Goal: Task Accomplishment & Management: Complete application form

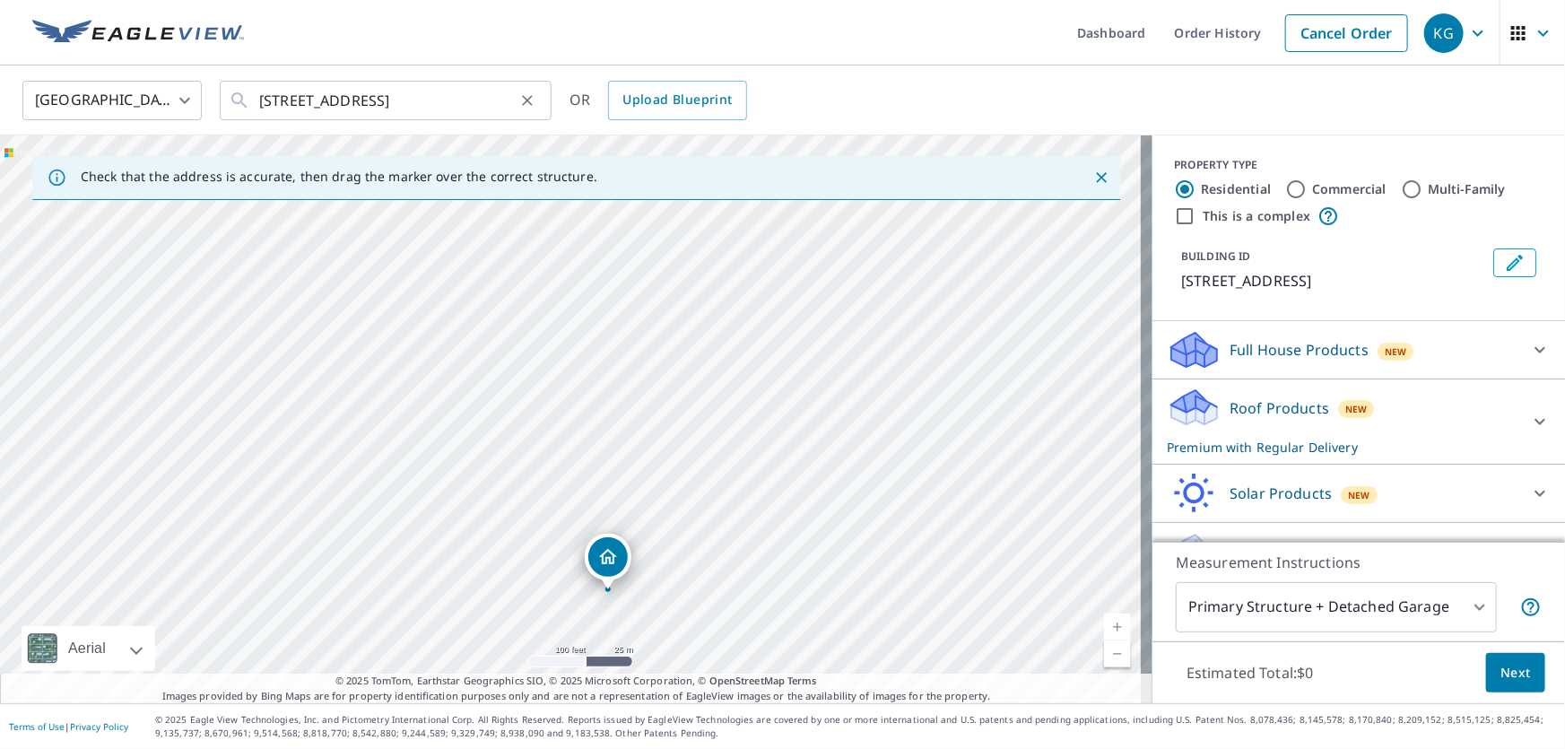
click at [515, 110] on div at bounding box center [526, 100] width 23 height 25
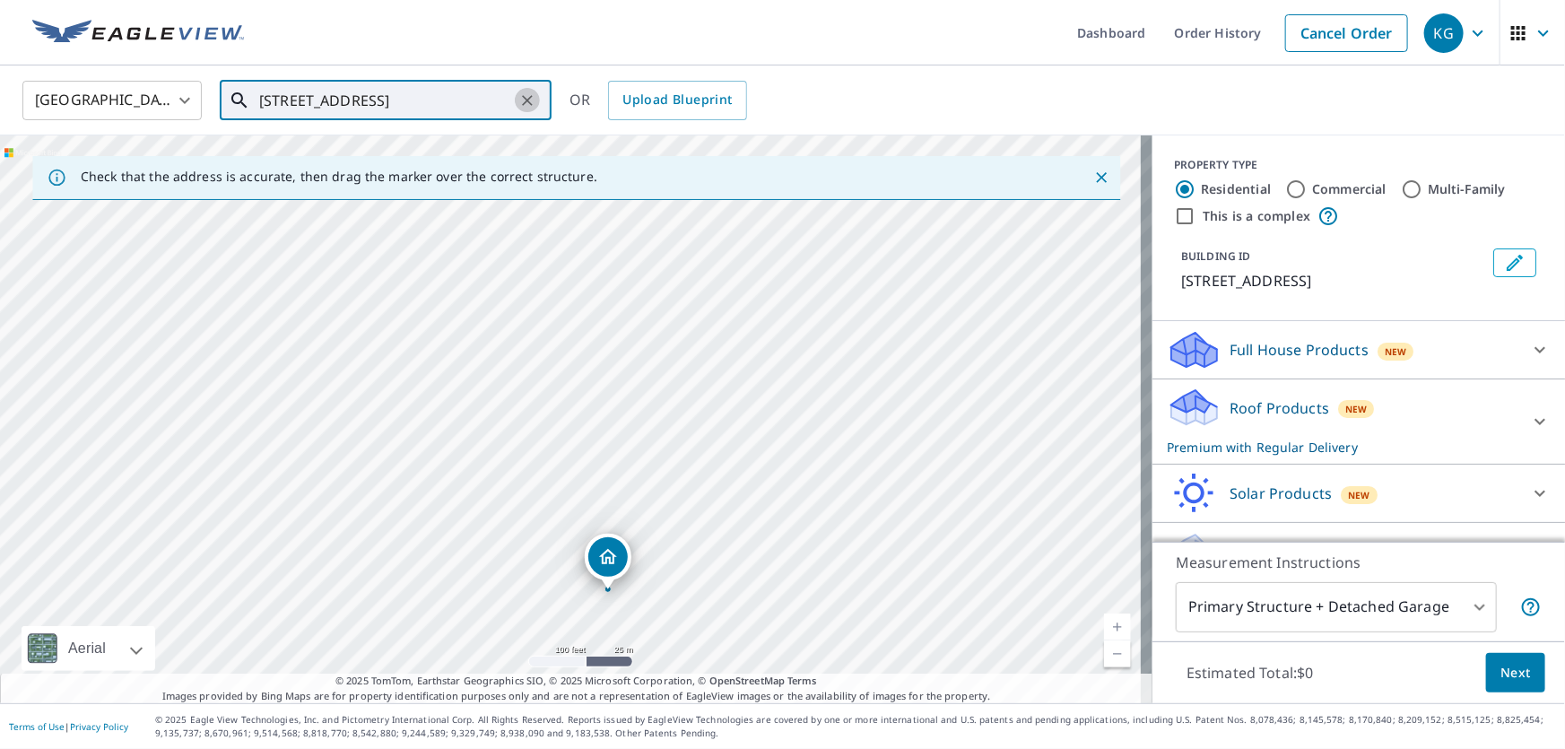
click at [529, 103] on icon "Clear" at bounding box center [527, 100] width 18 height 18
click at [438, 106] on input "text" at bounding box center [387, 100] width 256 height 50
drag, startPoint x: 675, startPoint y: 465, endPoint x: 664, endPoint y: 274, distance: 191.4
click at [664, 274] on div "[STREET_ADDRESS]" at bounding box center [576, 419] width 1152 height 568
drag, startPoint x: 679, startPoint y: 532, endPoint x: 681, endPoint y: 455, distance: 77.2
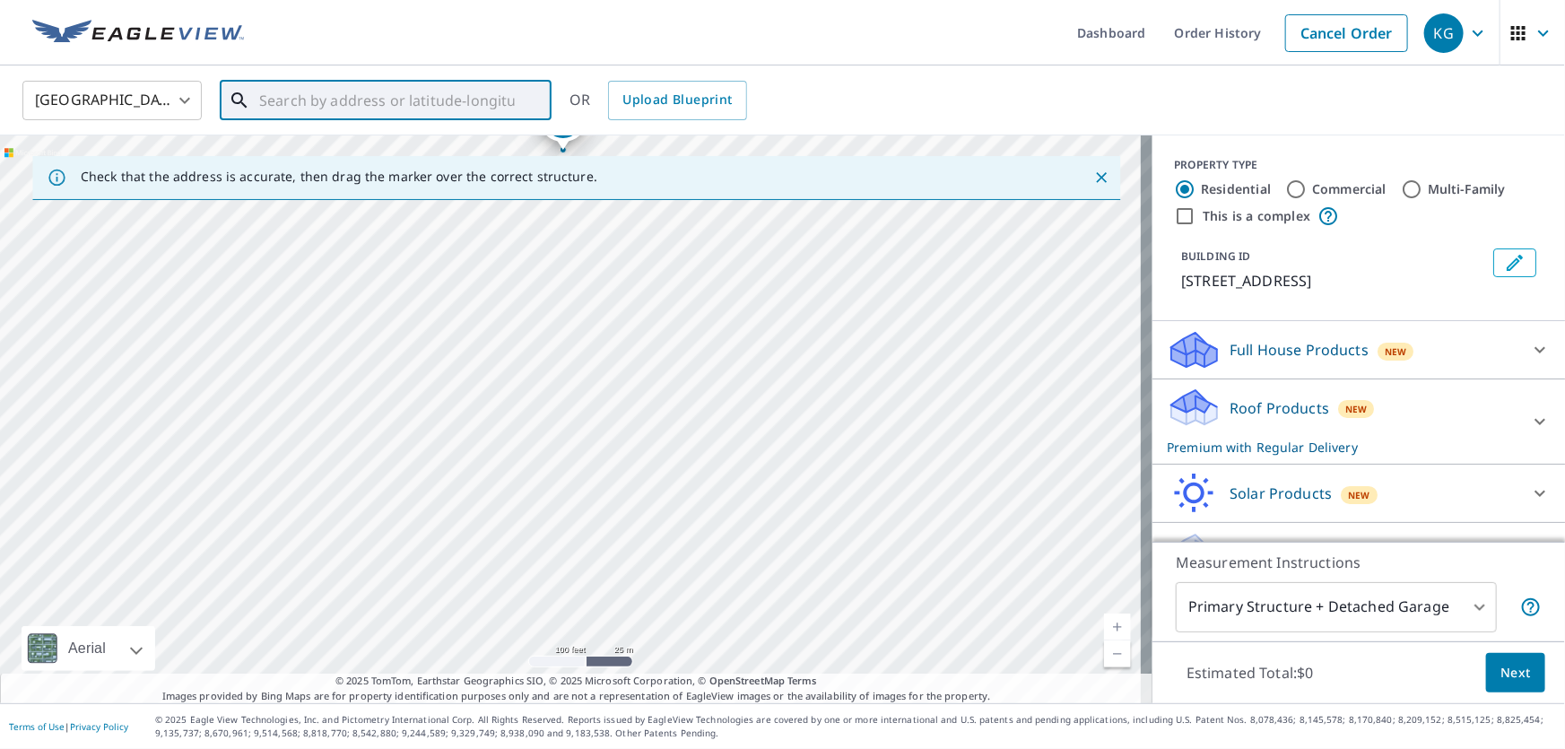
click at [681, 455] on div "[STREET_ADDRESS]" at bounding box center [576, 419] width 1152 height 568
drag, startPoint x: 560, startPoint y: 291, endPoint x: 547, endPoint y: 438, distance: 146.8
click at [547, 438] on div "[STREET_ADDRESS]" at bounding box center [576, 419] width 1152 height 568
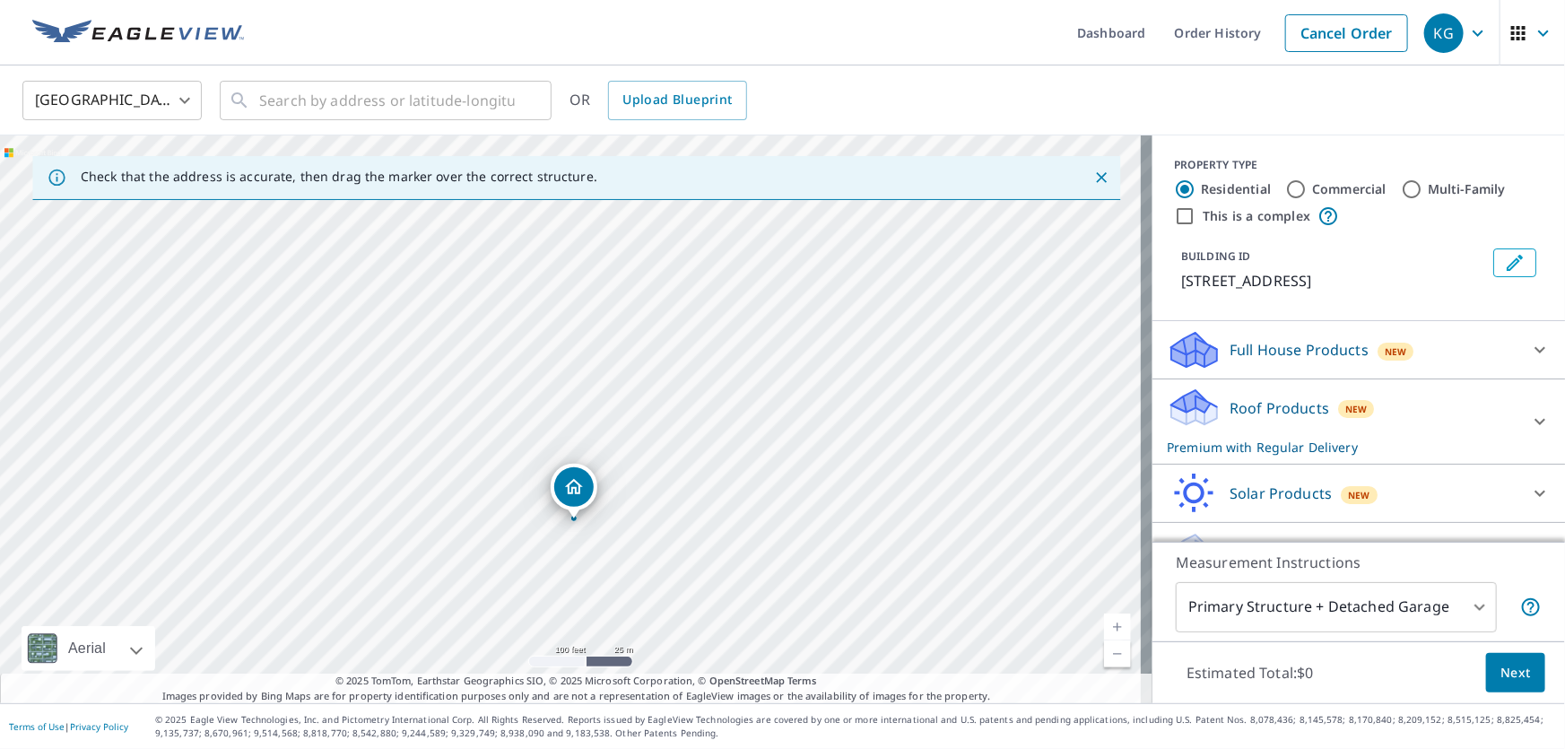
drag, startPoint x: 551, startPoint y: 269, endPoint x: 576, endPoint y: 492, distance: 224.6
drag, startPoint x: 679, startPoint y: 544, endPoint x: 669, endPoint y: 395, distance: 149.2
click at [669, 395] on div "[STREET_ADDRESS]" at bounding box center [576, 419] width 1152 height 568
drag, startPoint x: 549, startPoint y: 245, endPoint x: 598, endPoint y: 489, distance: 248.8
click at [1508, 682] on span "Next" at bounding box center [1515, 673] width 30 height 22
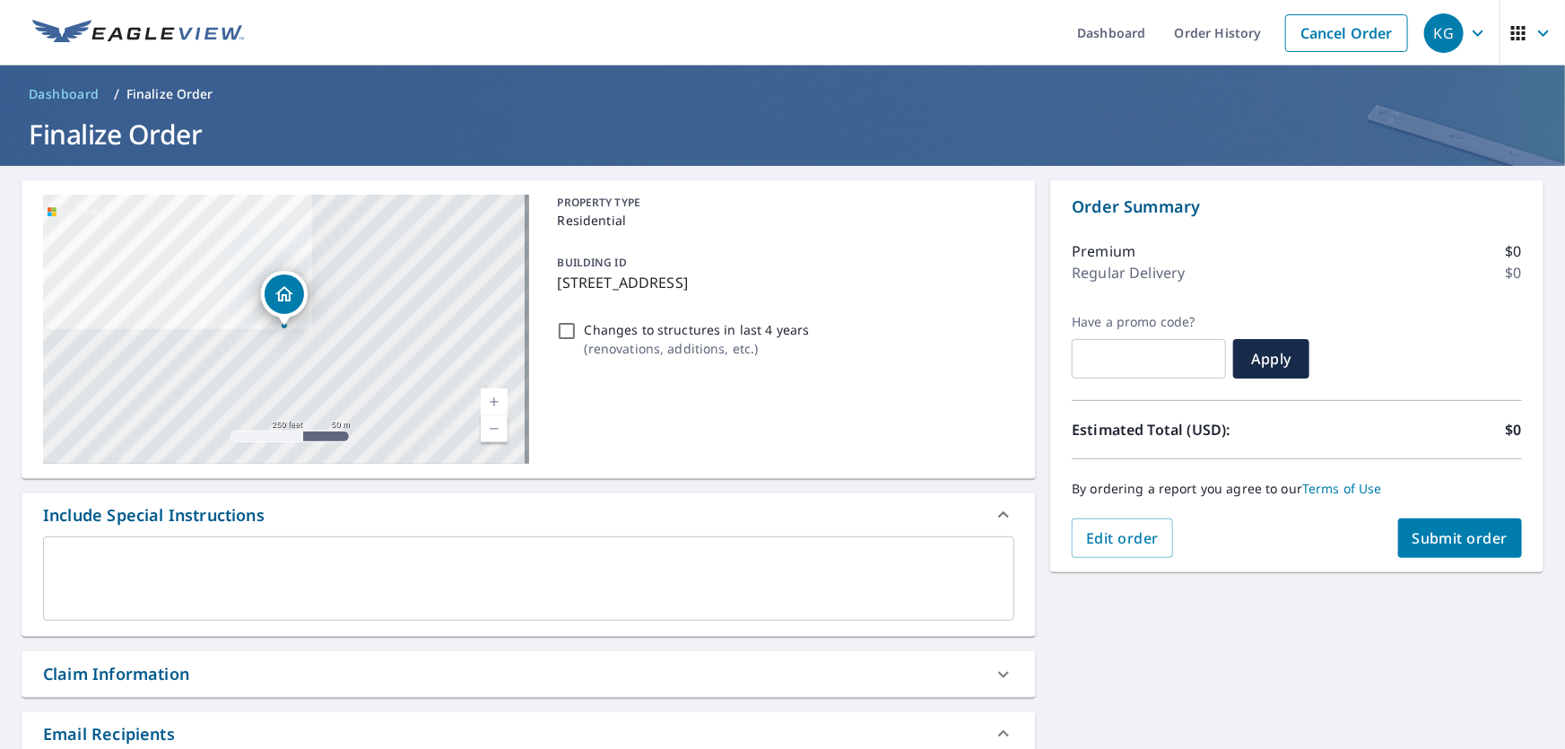
scroll to position [162, 0]
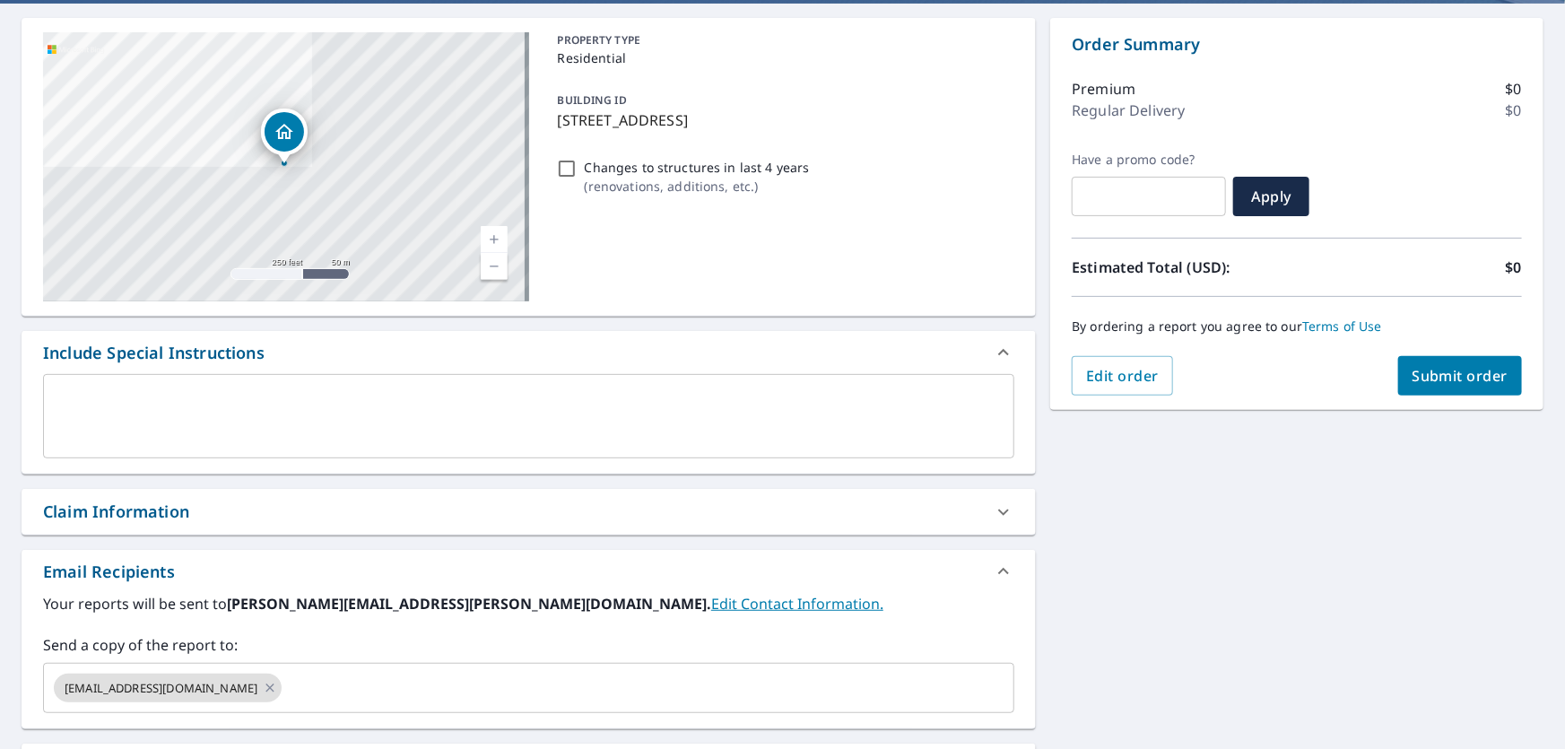
click at [249, 506] on div "Claim Information" at bounding box center [512, 511] width 939 height 24
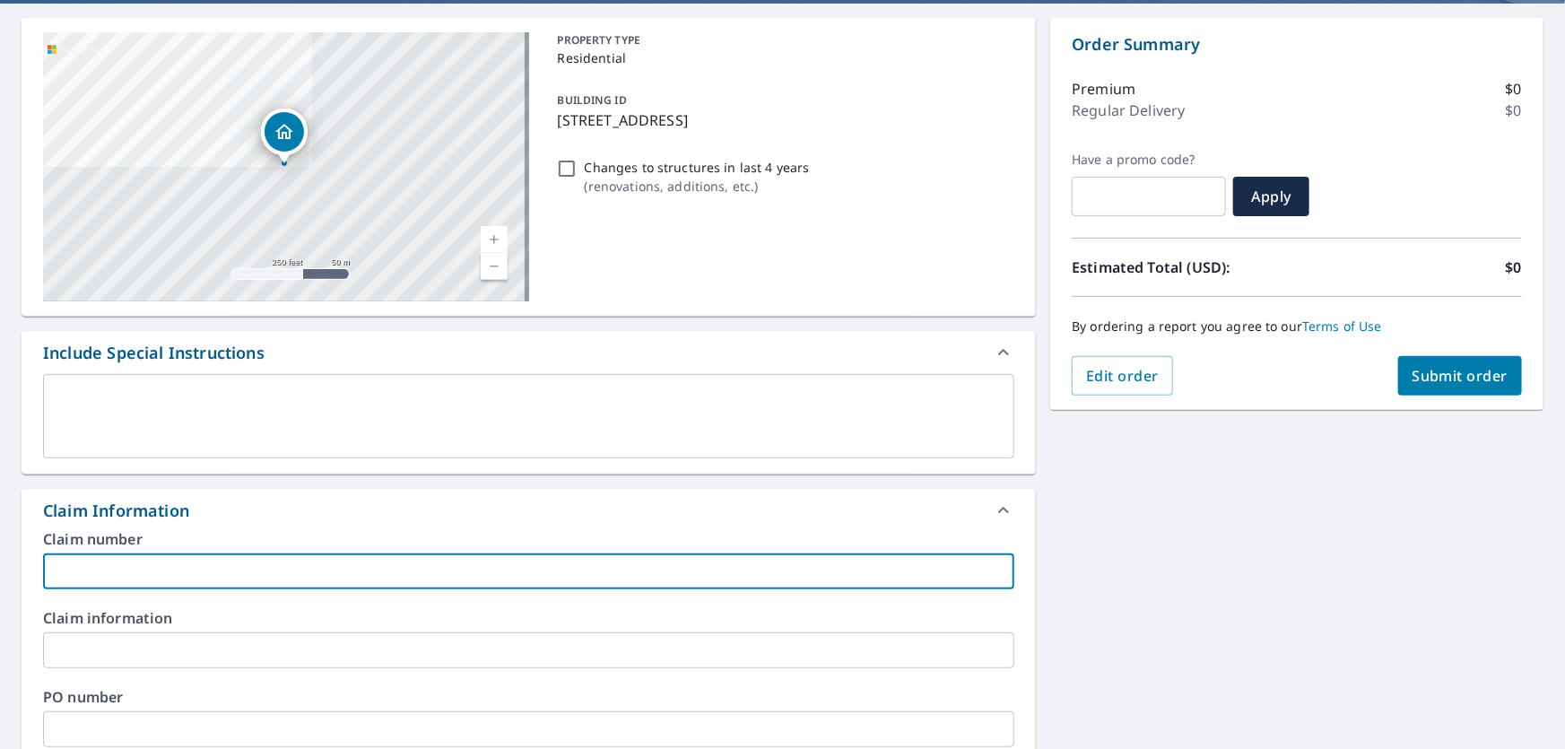
click at [205, 566] on input "text" at bounding box center [528, 571] width 971 height 36
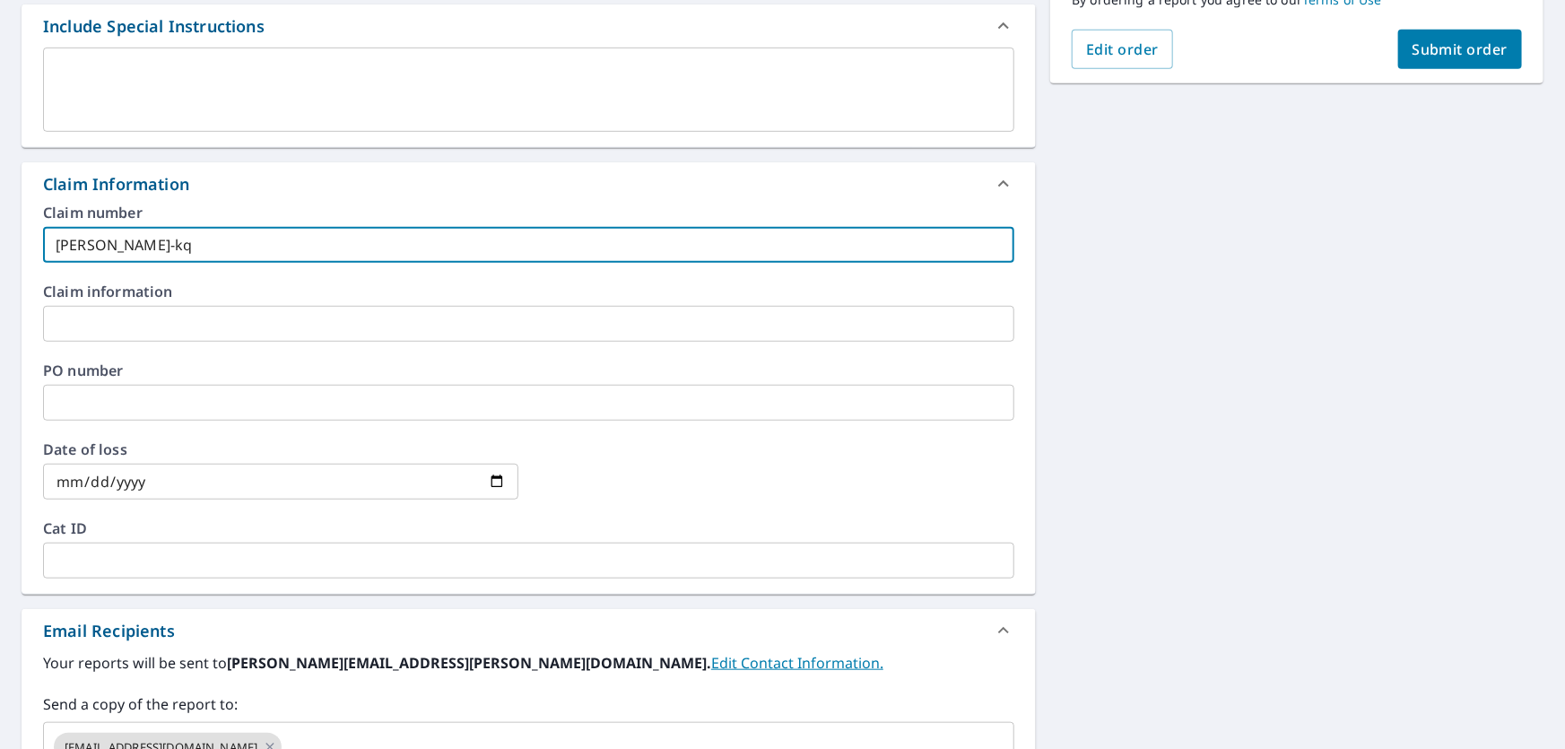
scroll to position [756, 0]
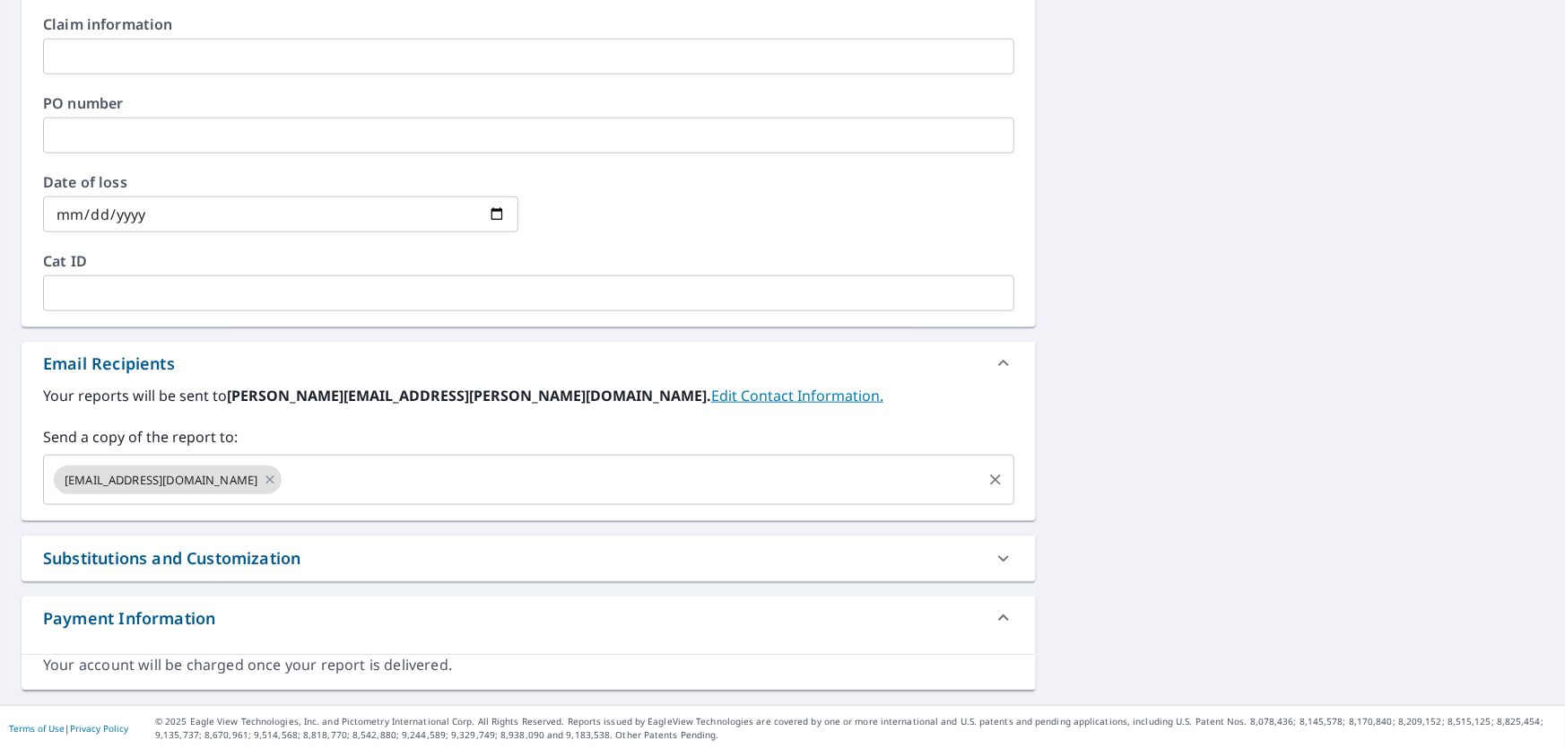
click at [266, 477] on icon at bounding box center [270, 479] width 8 height 8
type input "[PERSON_NAME]-kq"
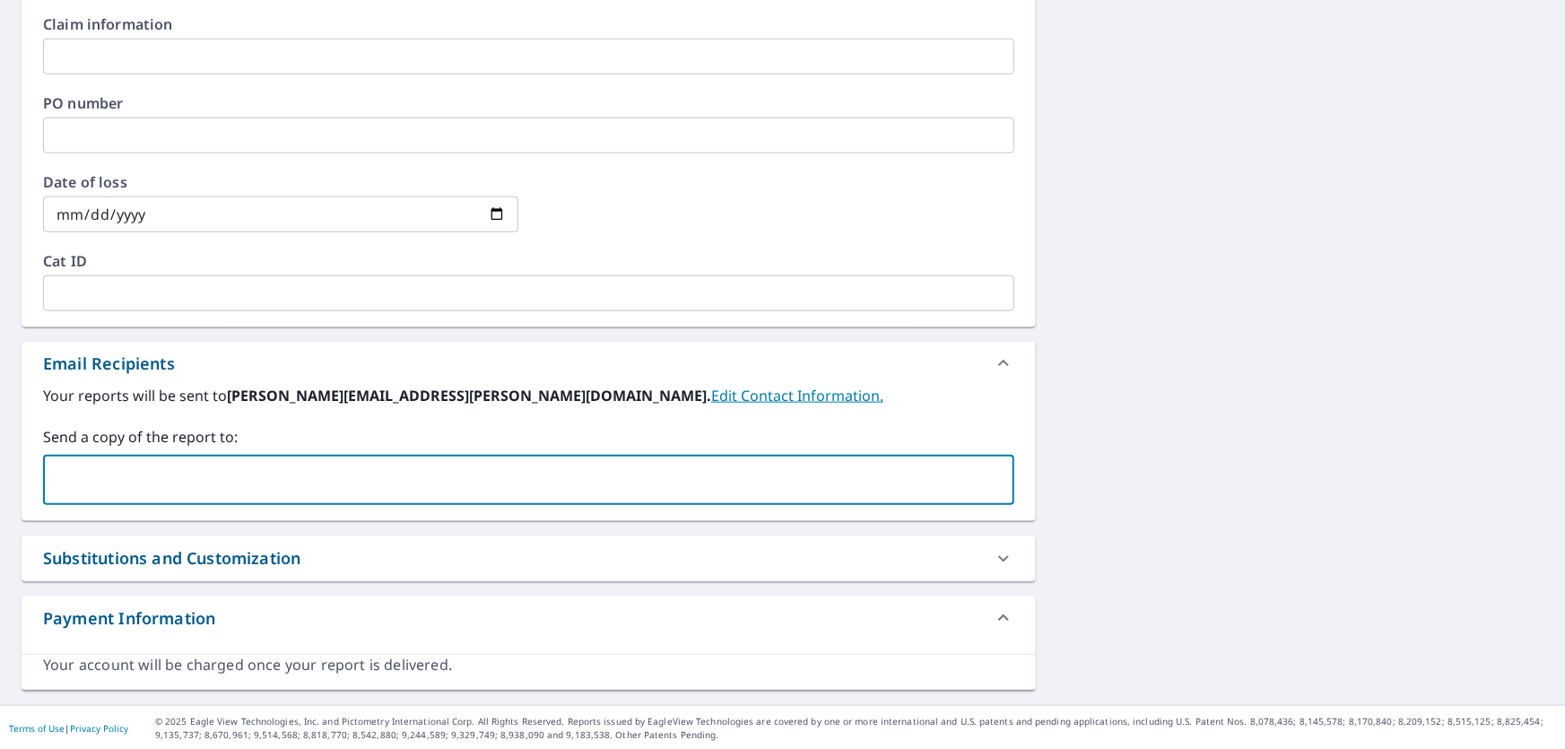
click at [119, 466] on input "text" at bounding box center [515, 480] width 928 height 34
paste input "[PERSON_NAME][EMAIL_ADDRESS][PERSON_NAME][DOMAIN_NAME]"
type input "[PERSON_NAME][EMAIL_ADDRESS][PERSON_NAME][DOMAIN_NAME]"
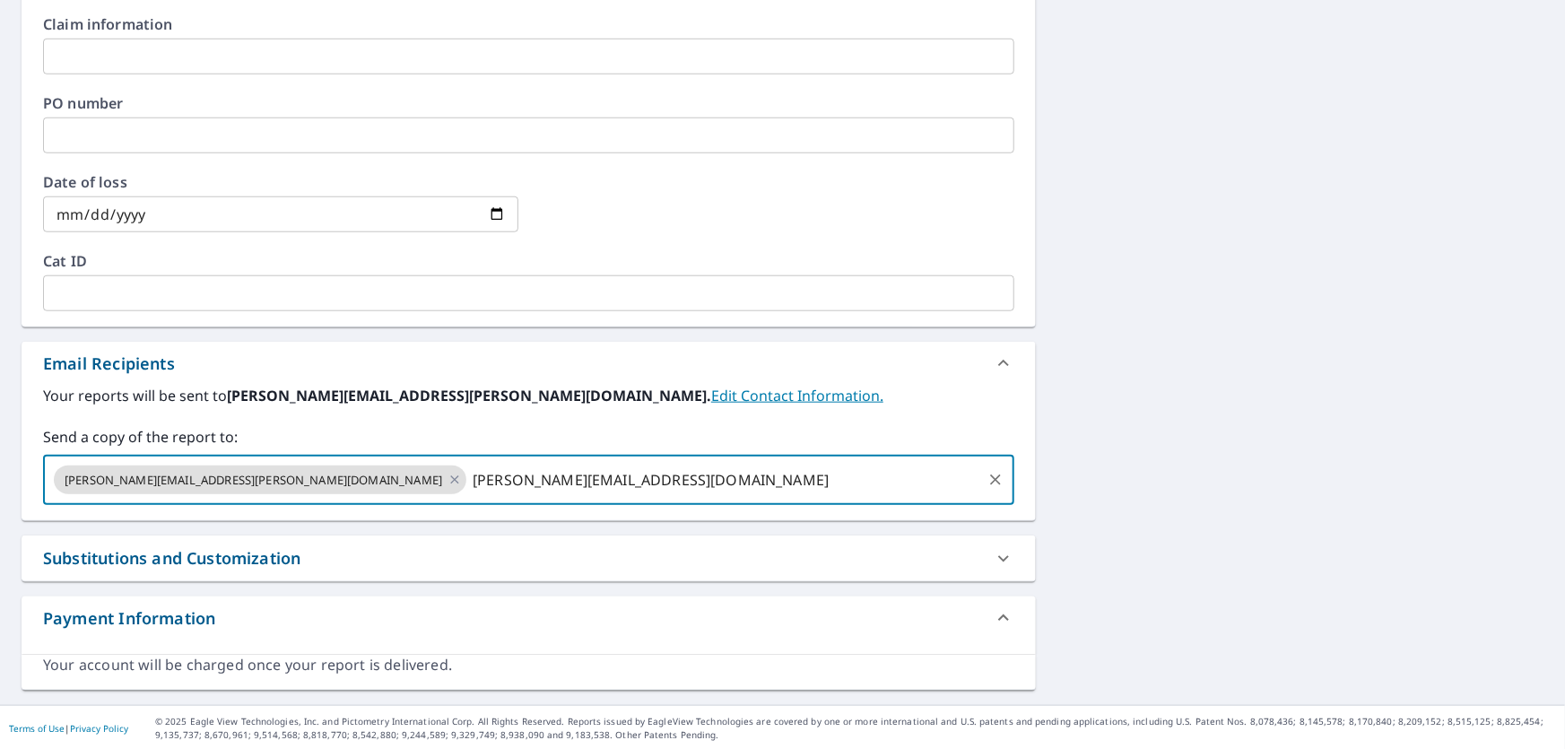
type input "[PERSON_NAME][EMAIL_ADDRESS][DOMAIN_NAME]"
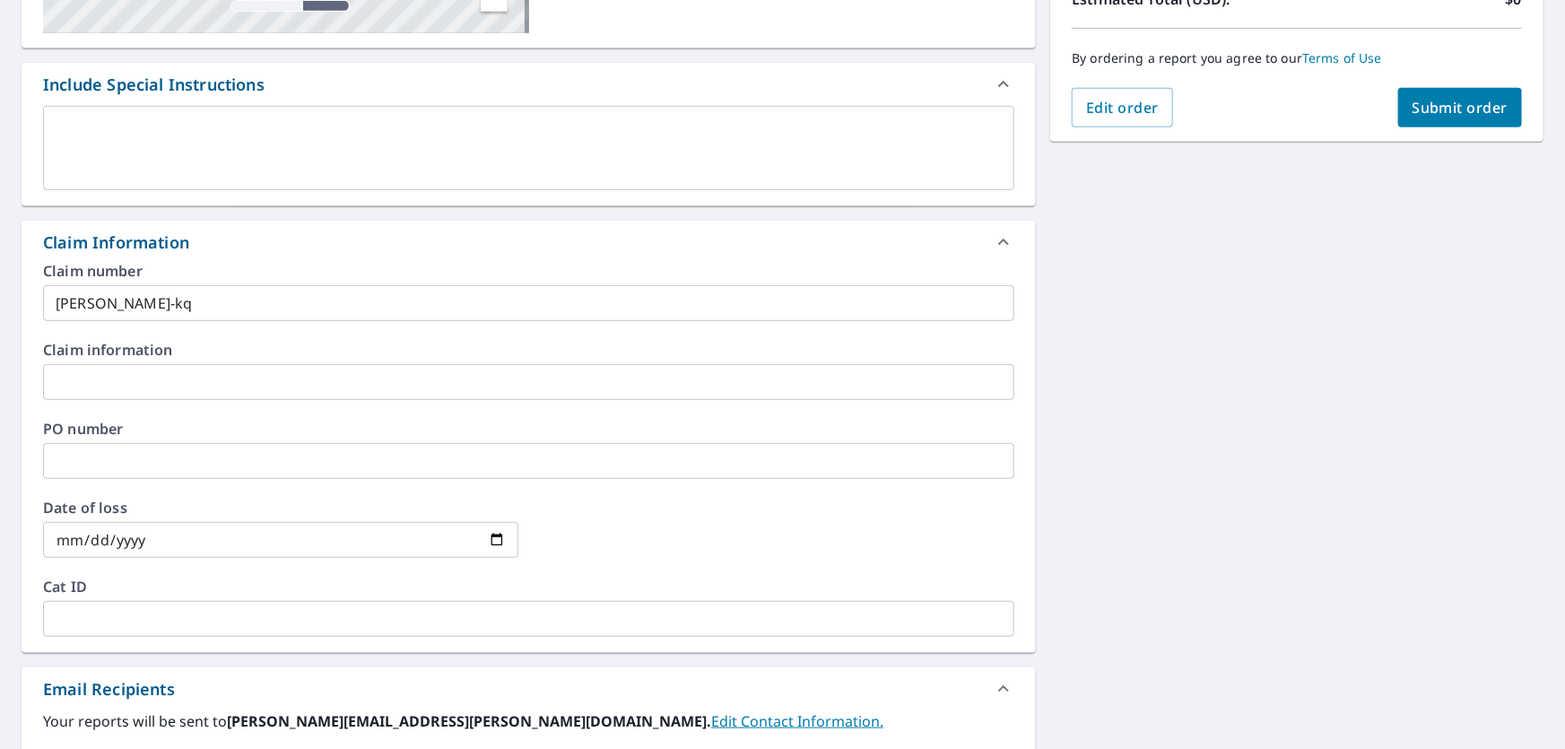
scroll to position [104, 0]
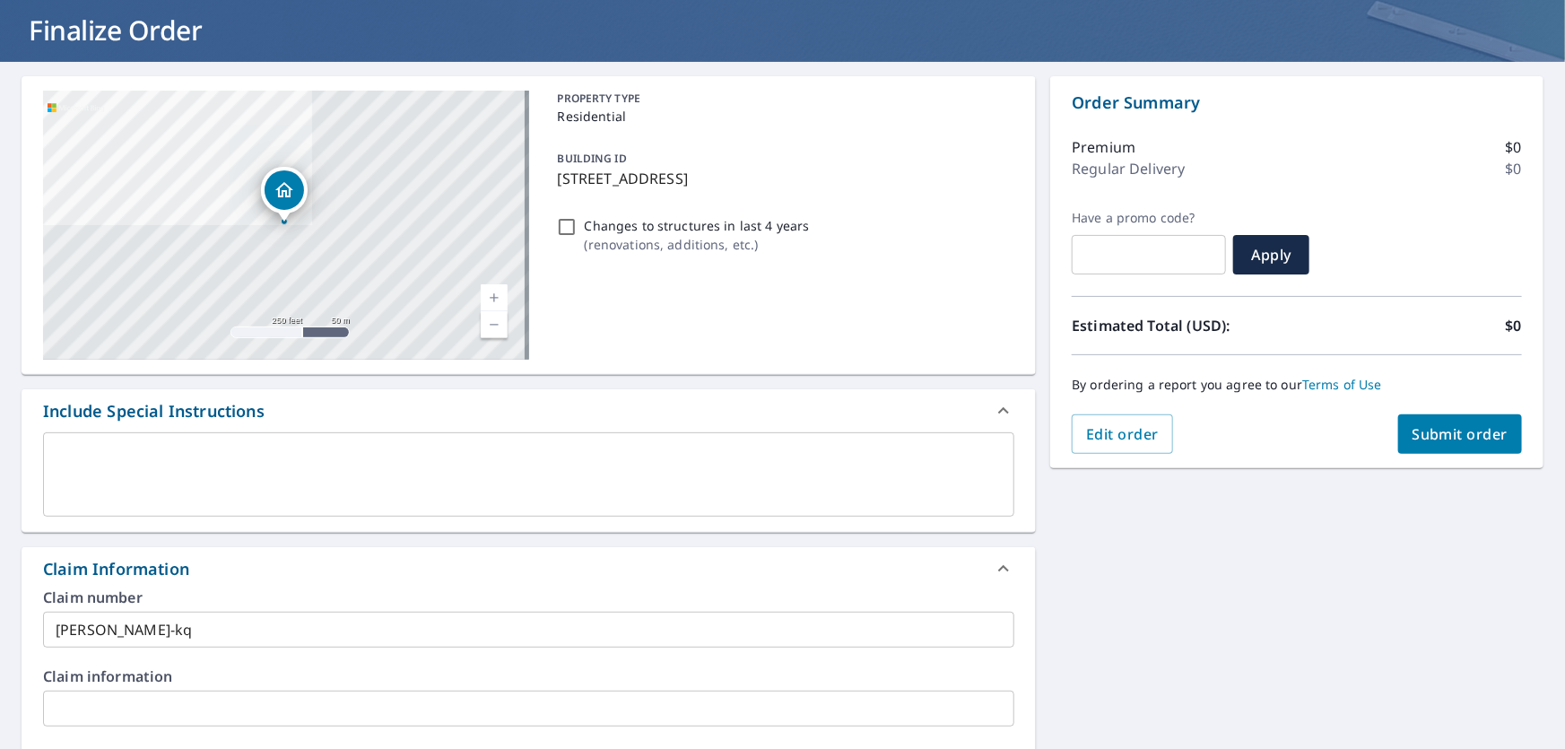
click at [1449, 428] on span "Submit order" at bounding box center [1460, 434] width 96 height 20
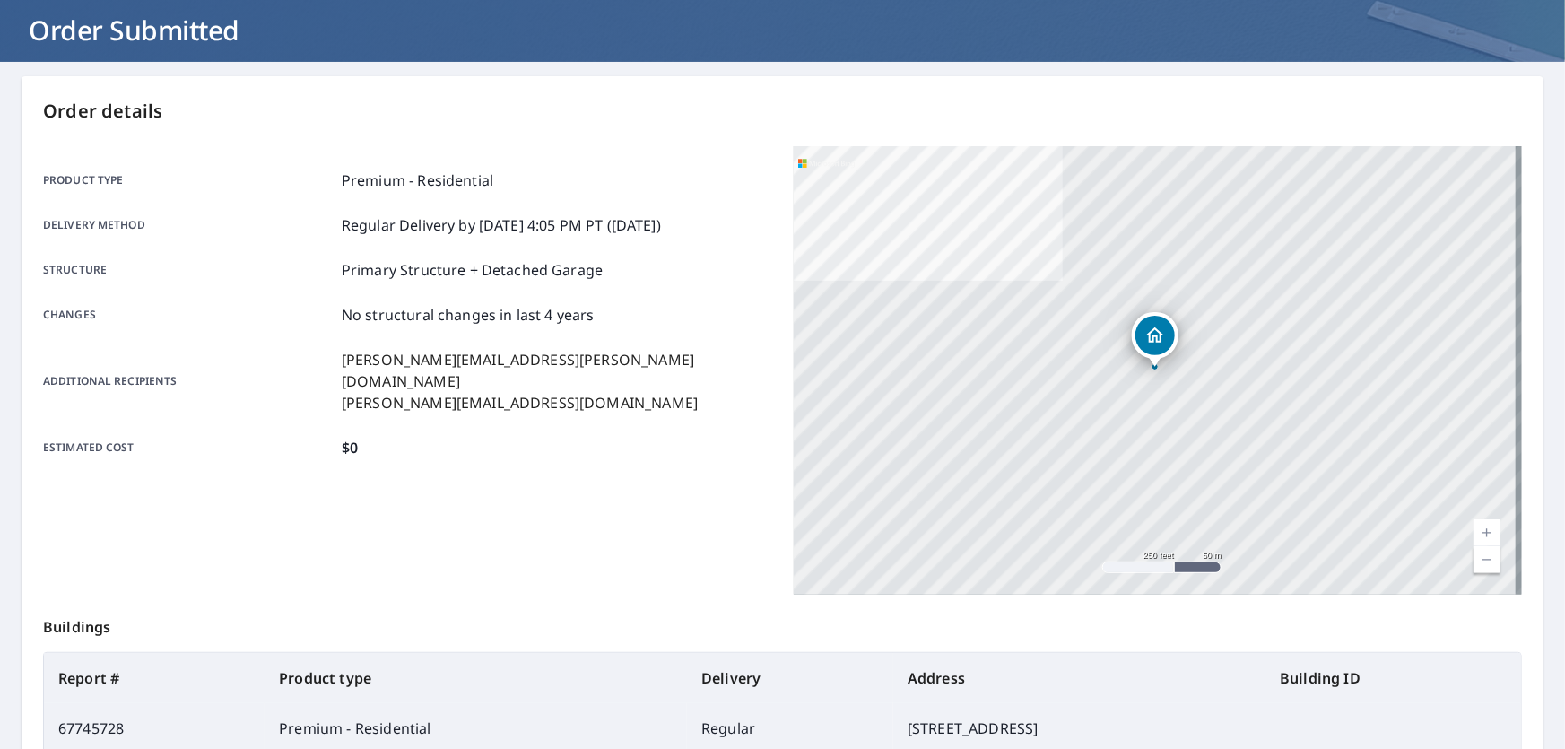
scroll to position [305, 0]
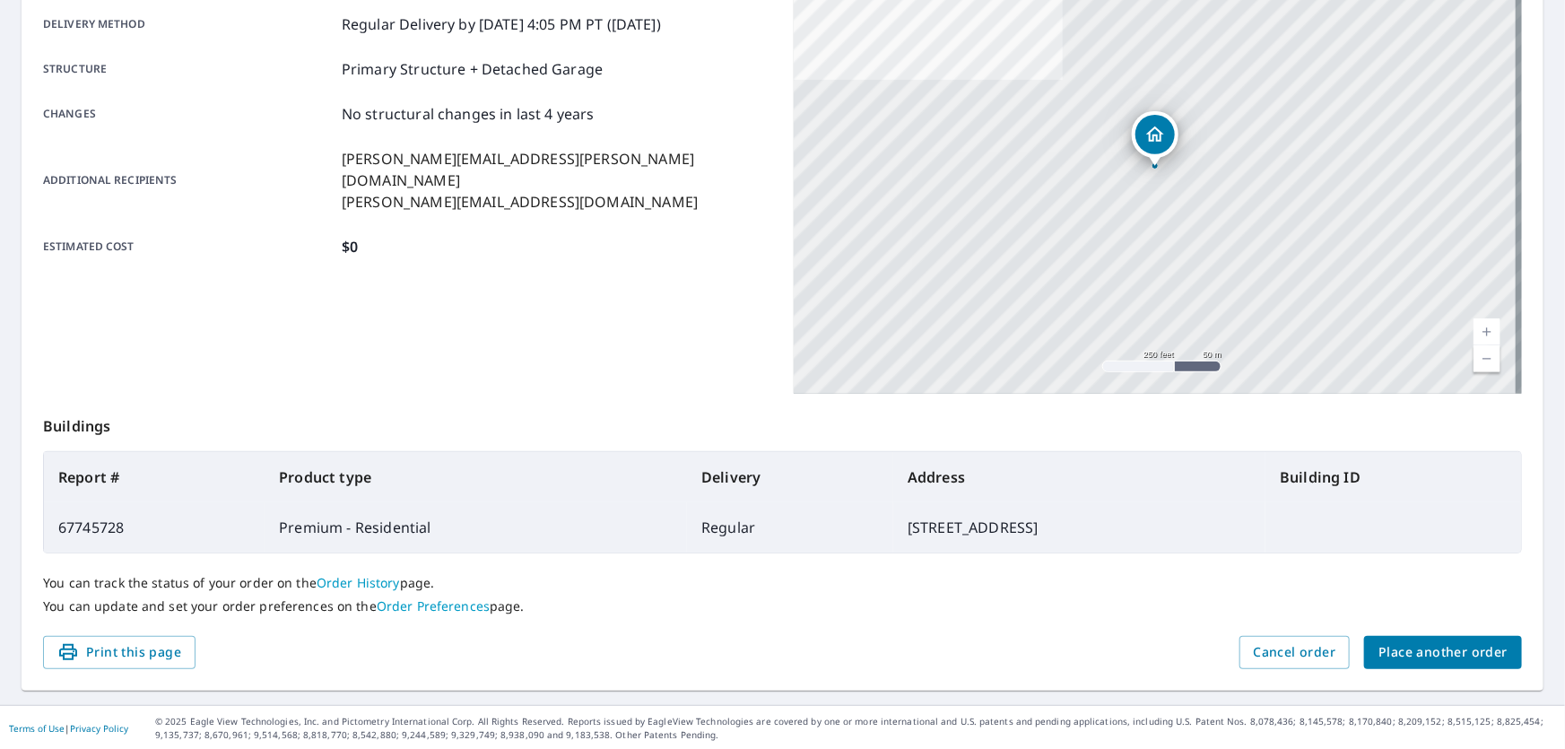
click at [1440, 669] on div "Order details Product type Premium - Residential Delivery method Regular Delive…" at bounding box center [783, 282] width 1522 height 815
click at [1439, 649] on span "Place another order" at bounding box center [1442, 652] width 129 height 22
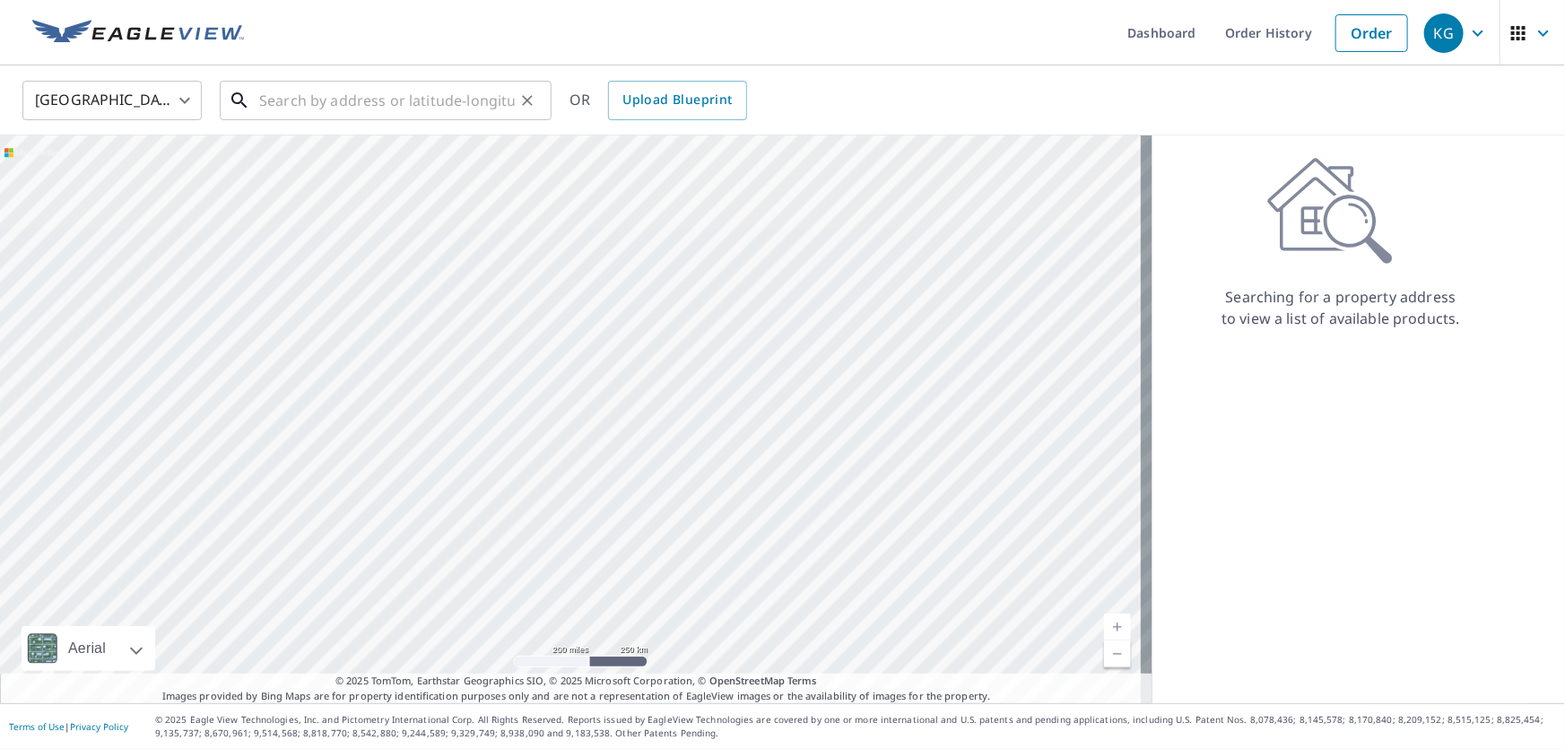
click at [346, 100] on input "text" at bounding box center [387, 100] width 256 height 50
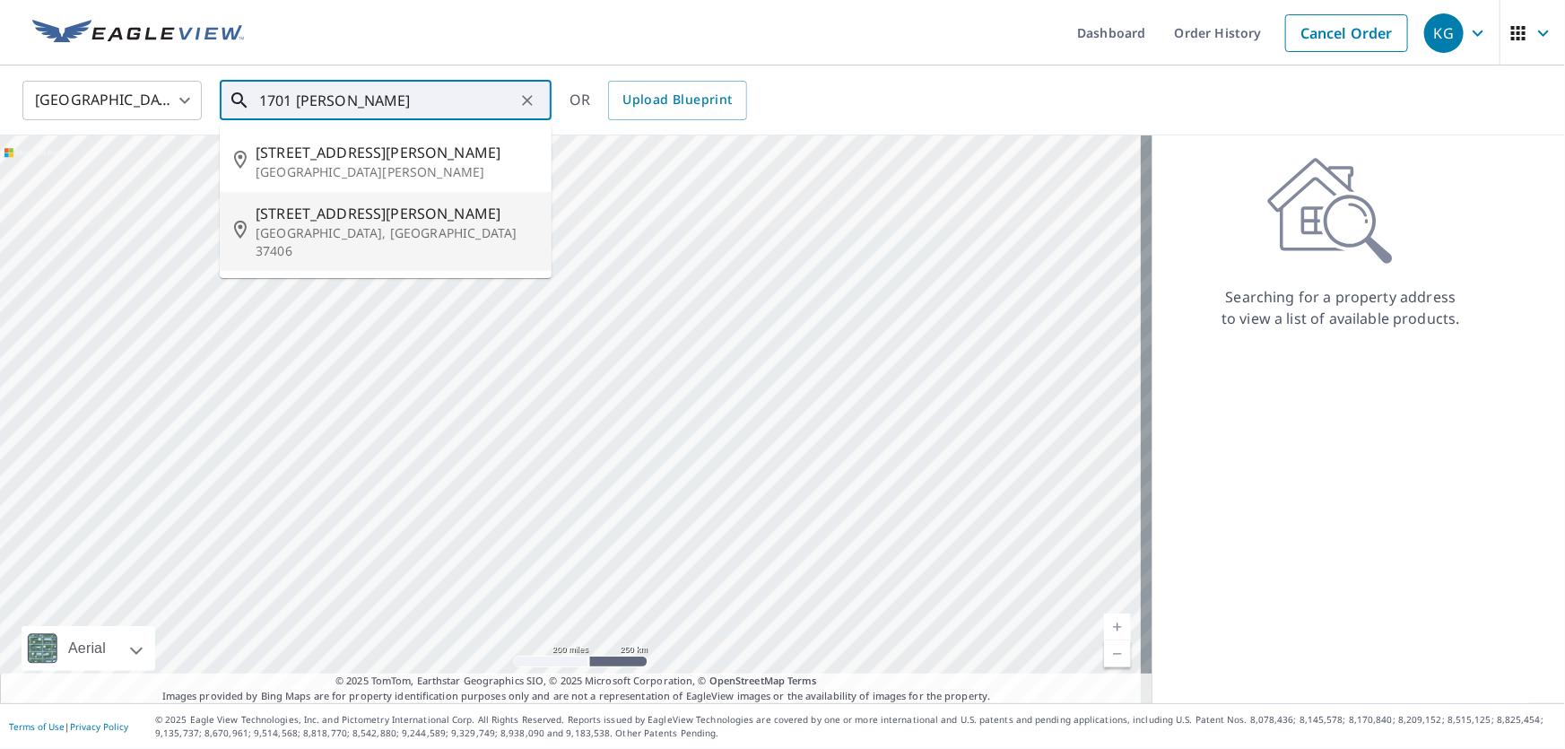
click at [381, 242] on li "[STREET_ADDRESS][PERSON_NAME]" at bounding box center [386, 231] width 332 height 79
type input "[STREET_ADDRESS][PERSON_NAME]"
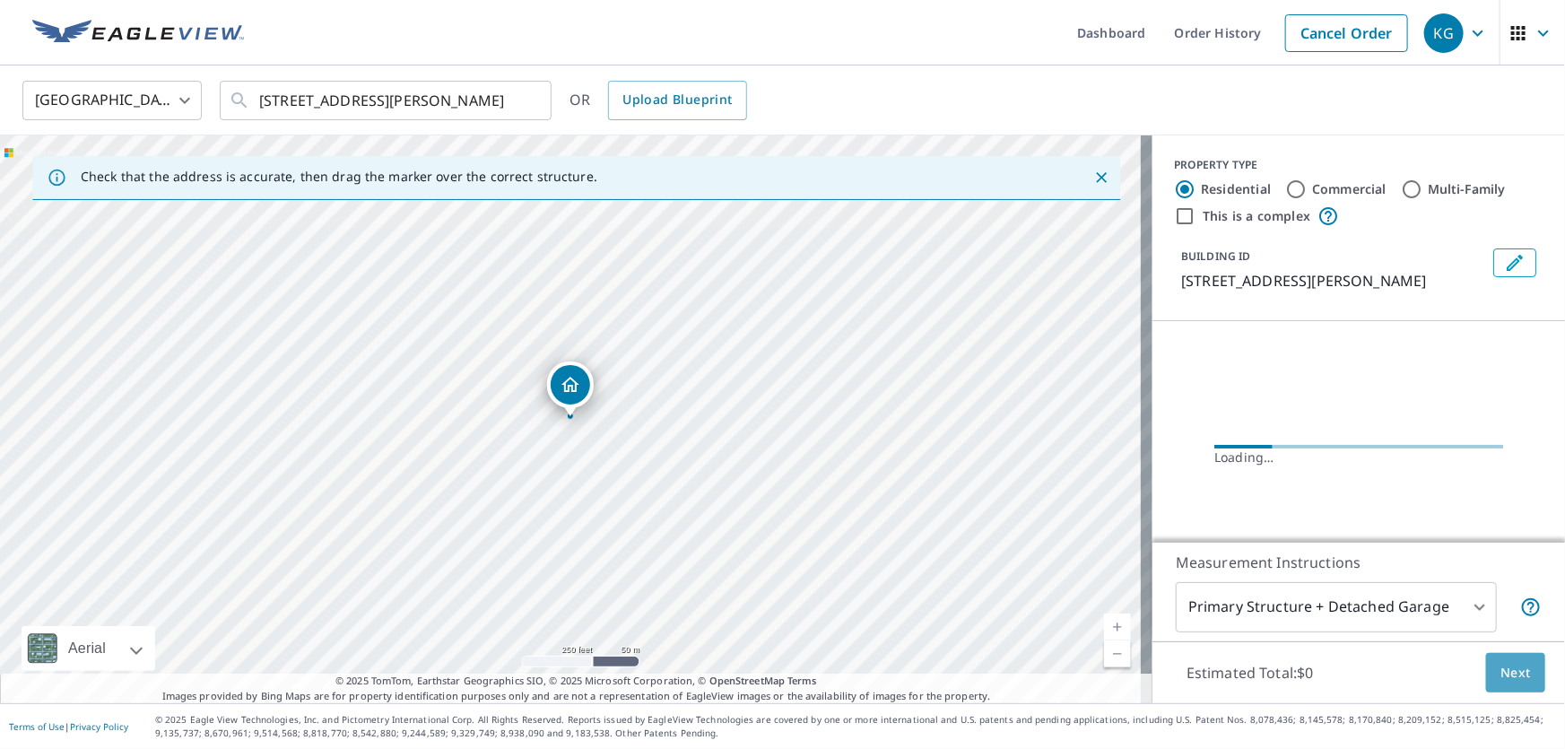
click at [1515, 671] on span "Next" at bounding box center [1515, 673] width 30 height 22
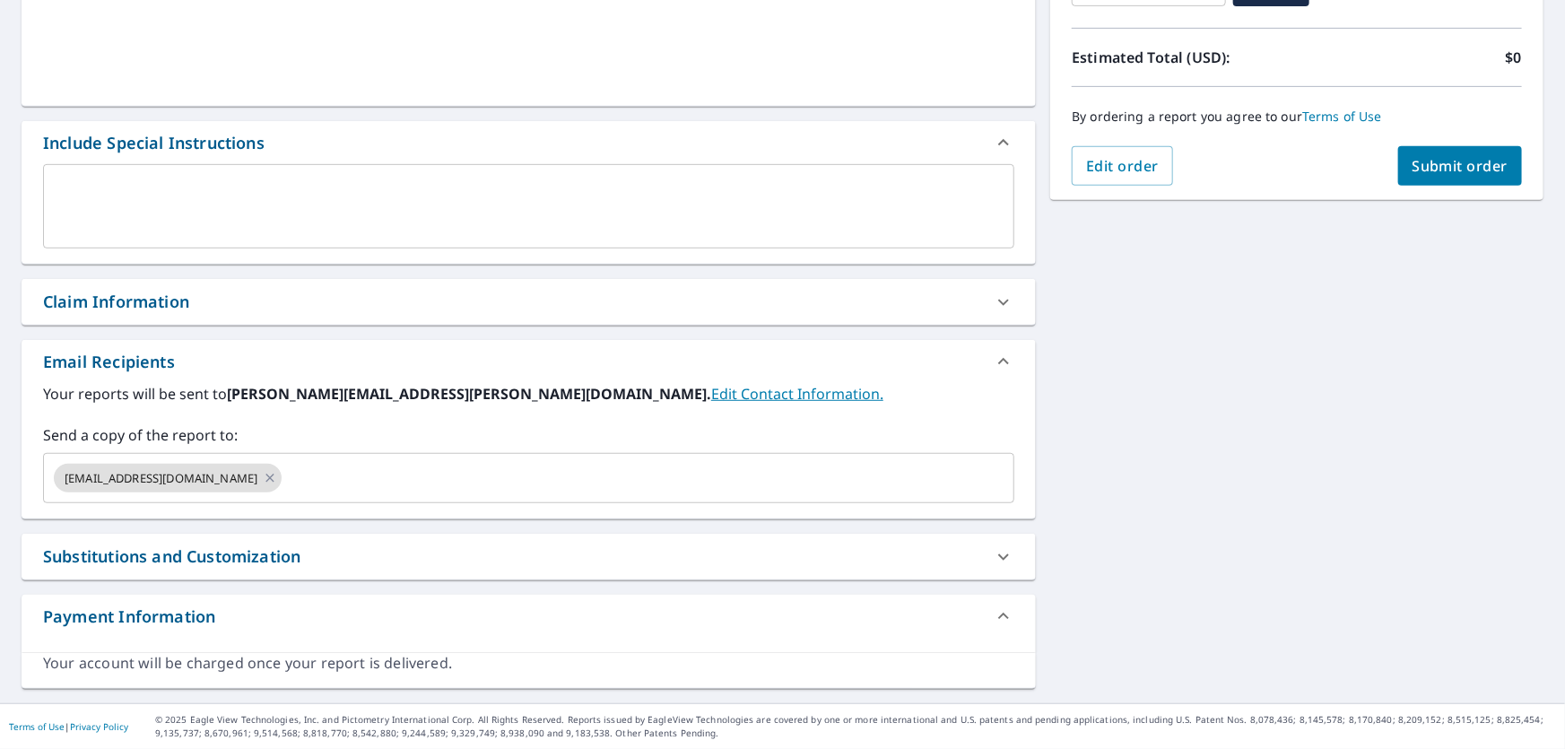
scroll to position [370, 0]
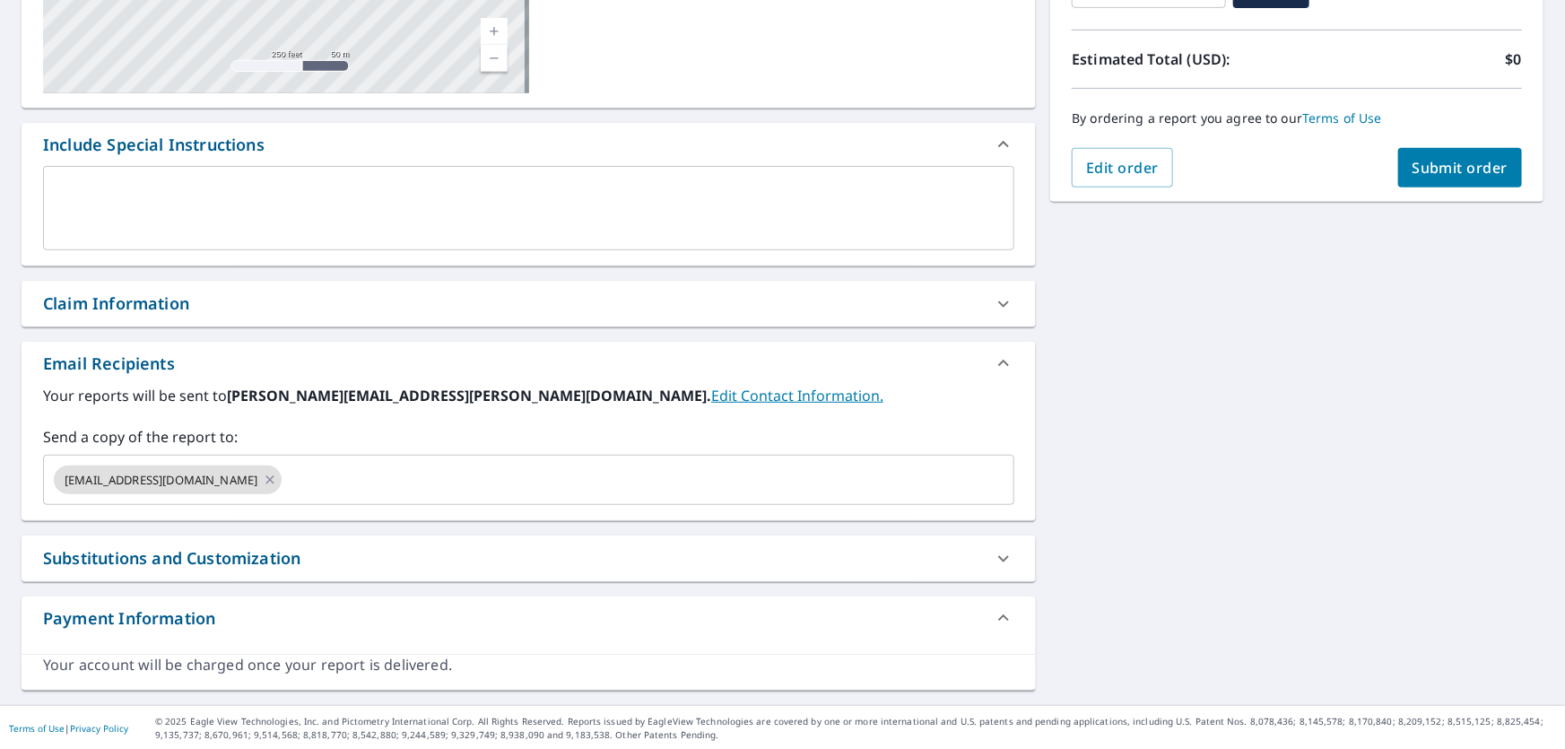
click at [135, 289] on div "Claim Information" at bounding box center [529, 304] width 1014 height 46
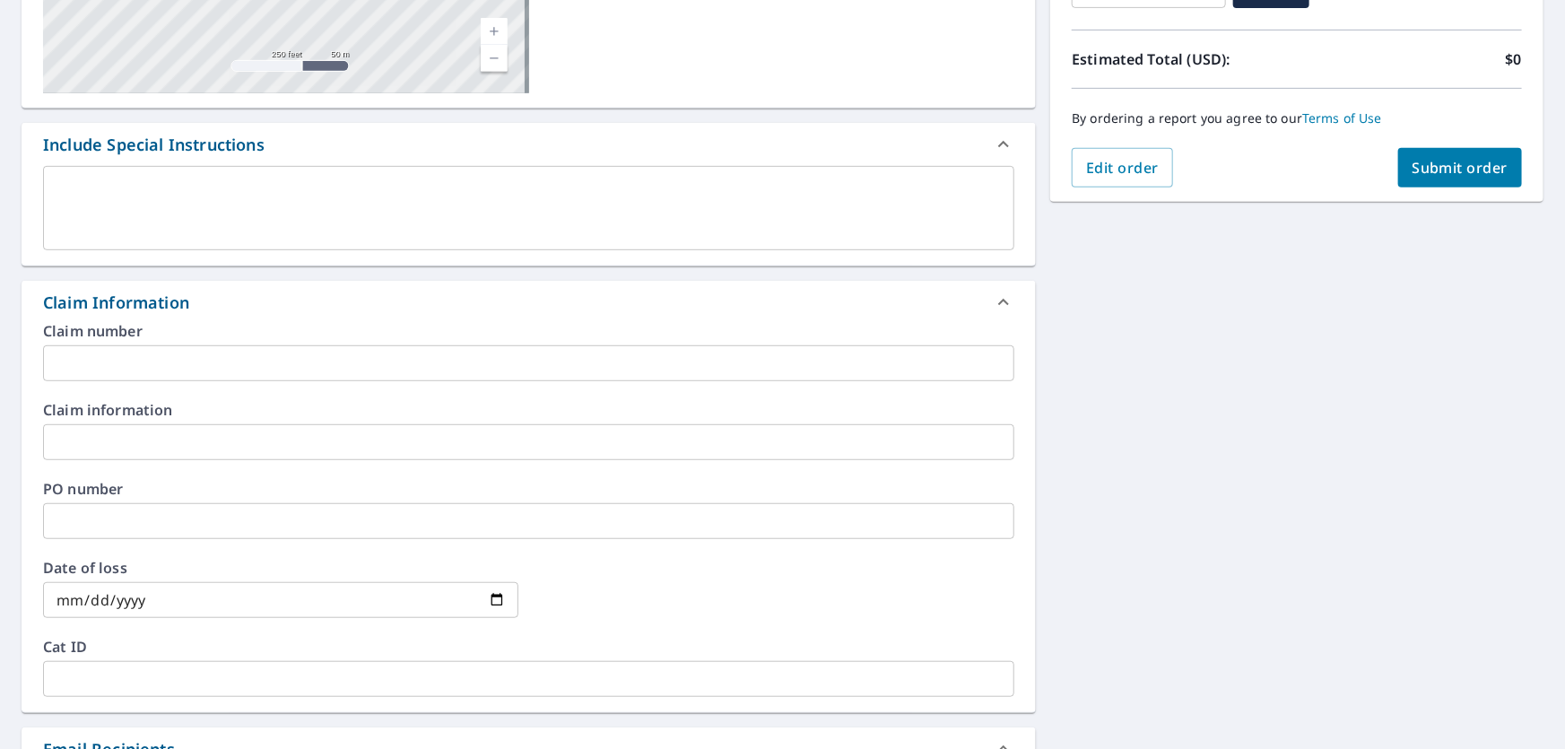
click at [175, 349] on input "text" at bounding box center [528, 363] width 971 height 36
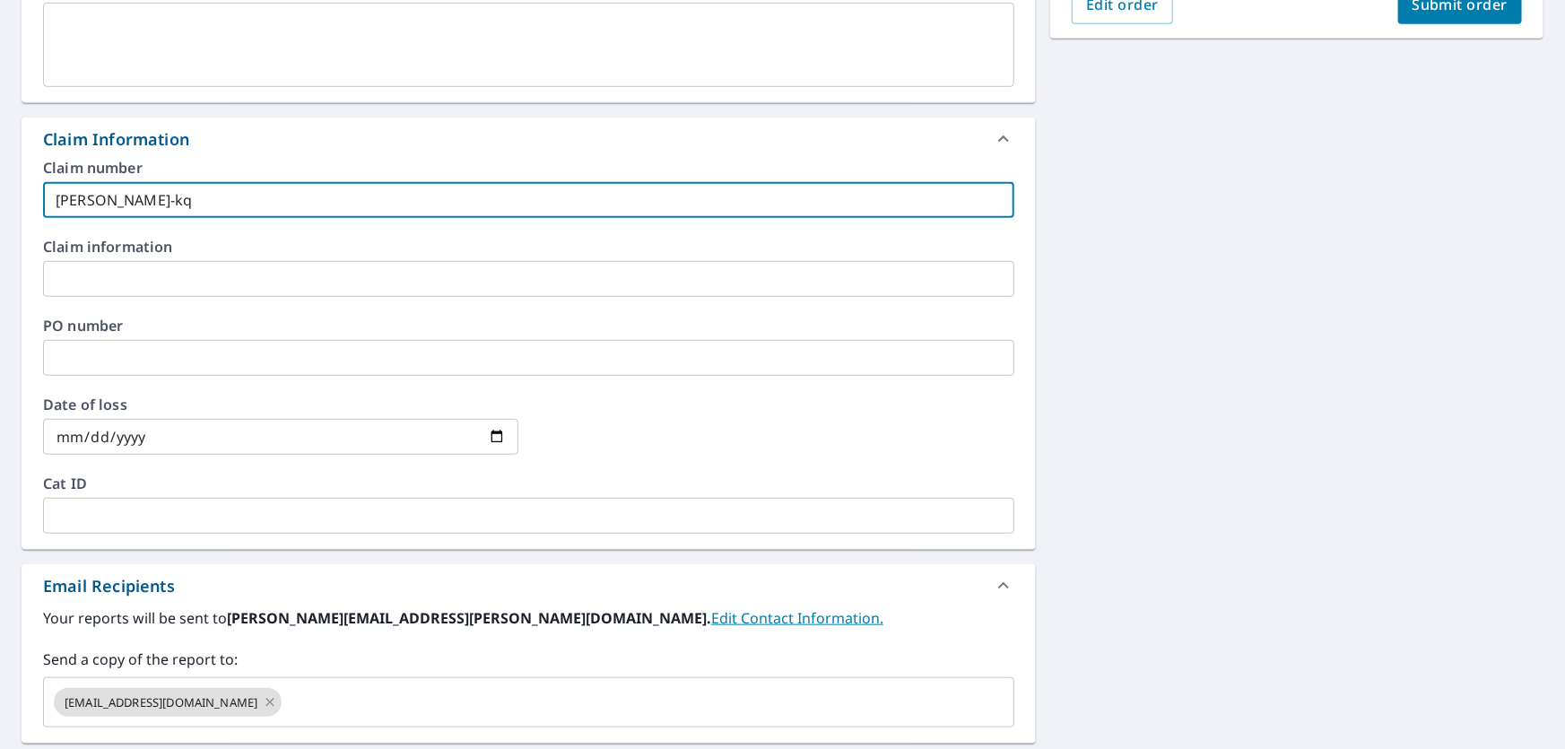
scroll to position [756, 0]
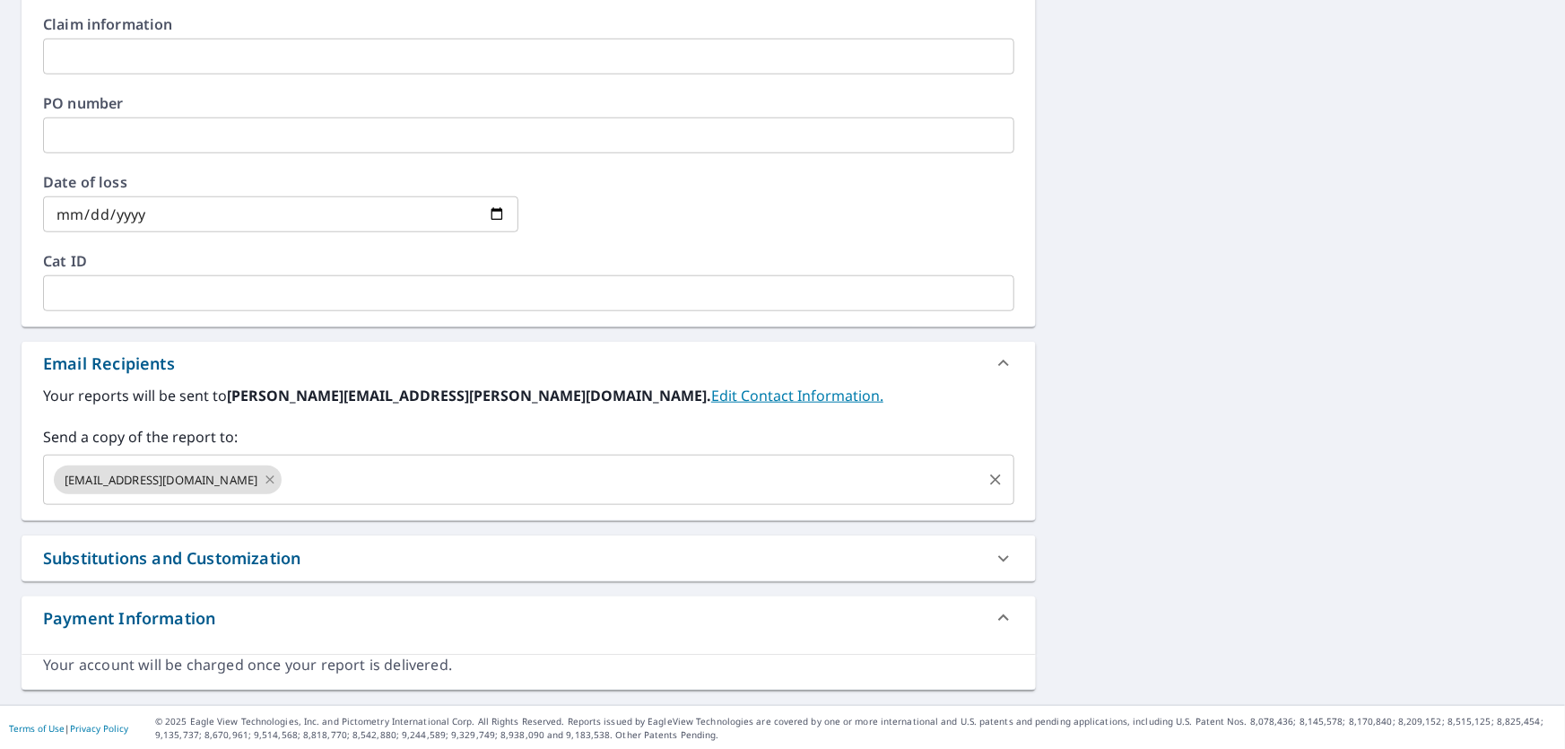
click at [263, 479] on icon at bounding box center [270, 480] width 14 height 20
type input "[PERSON_NAME]-kq"
click at [124, 478] on input "text" at bounding box center [515, 480] width 928 height 34
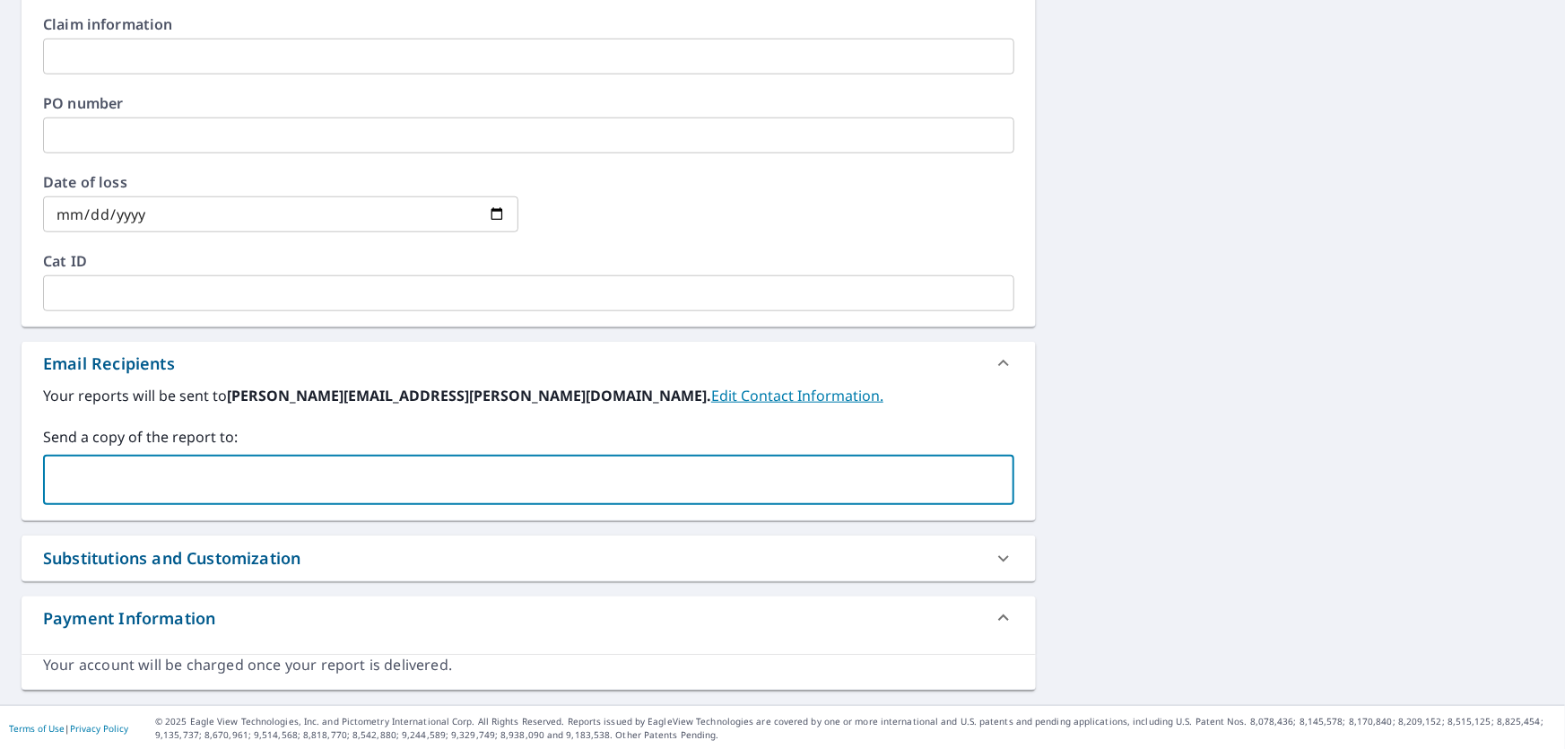
paste input "[PERSON_NAME][EMAIL_ADDRESS][PERSON_NAME][DOMAIN_NAME]"
type input "[PERSON_NAME][EMAIL_ADDRESS][PERSON_NAME][DOMAIN_NAME]"
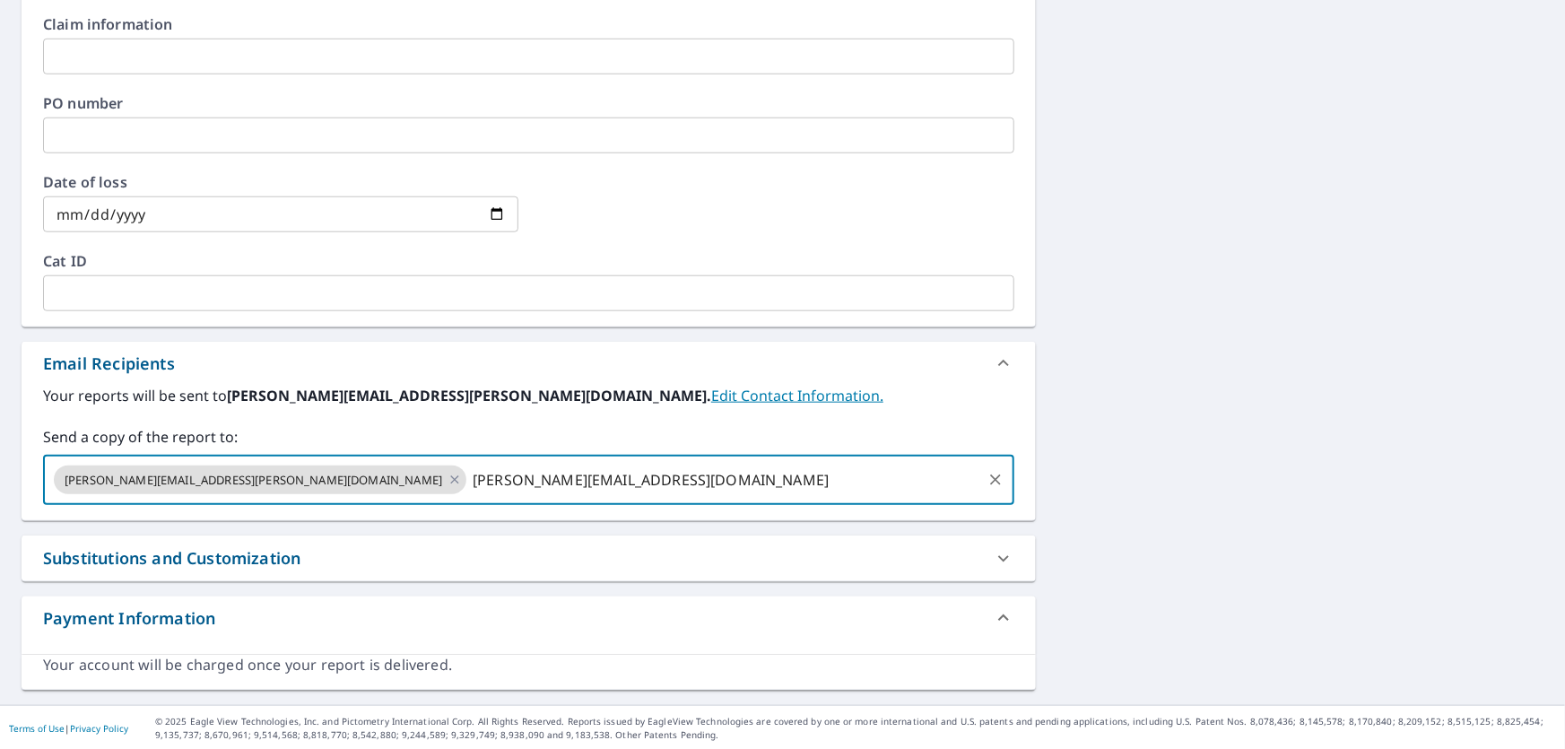
type input "[PERSON_NAME][EMAIL_ADDRESS][DOMAIN_NAME]"
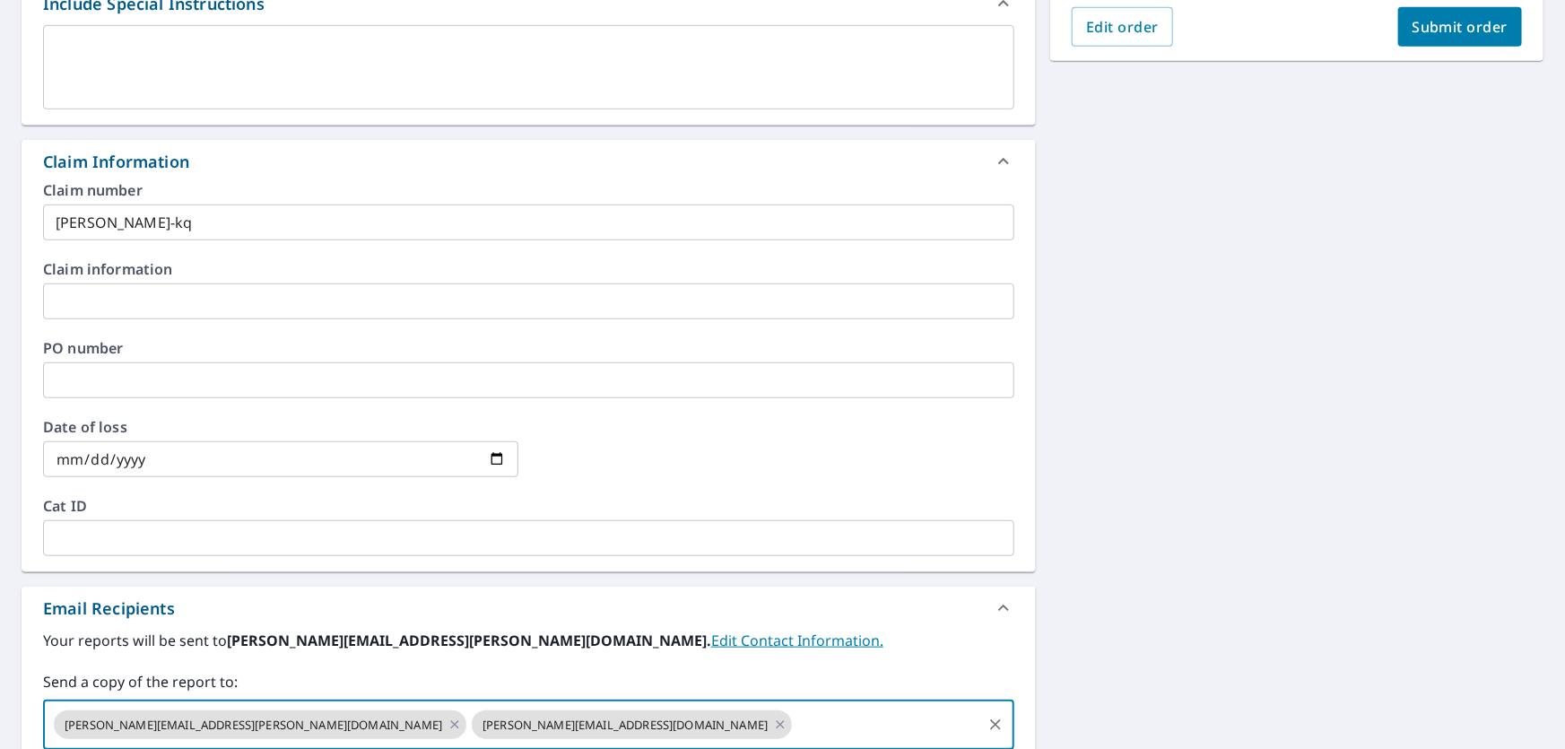
scroll to position [267, 0]
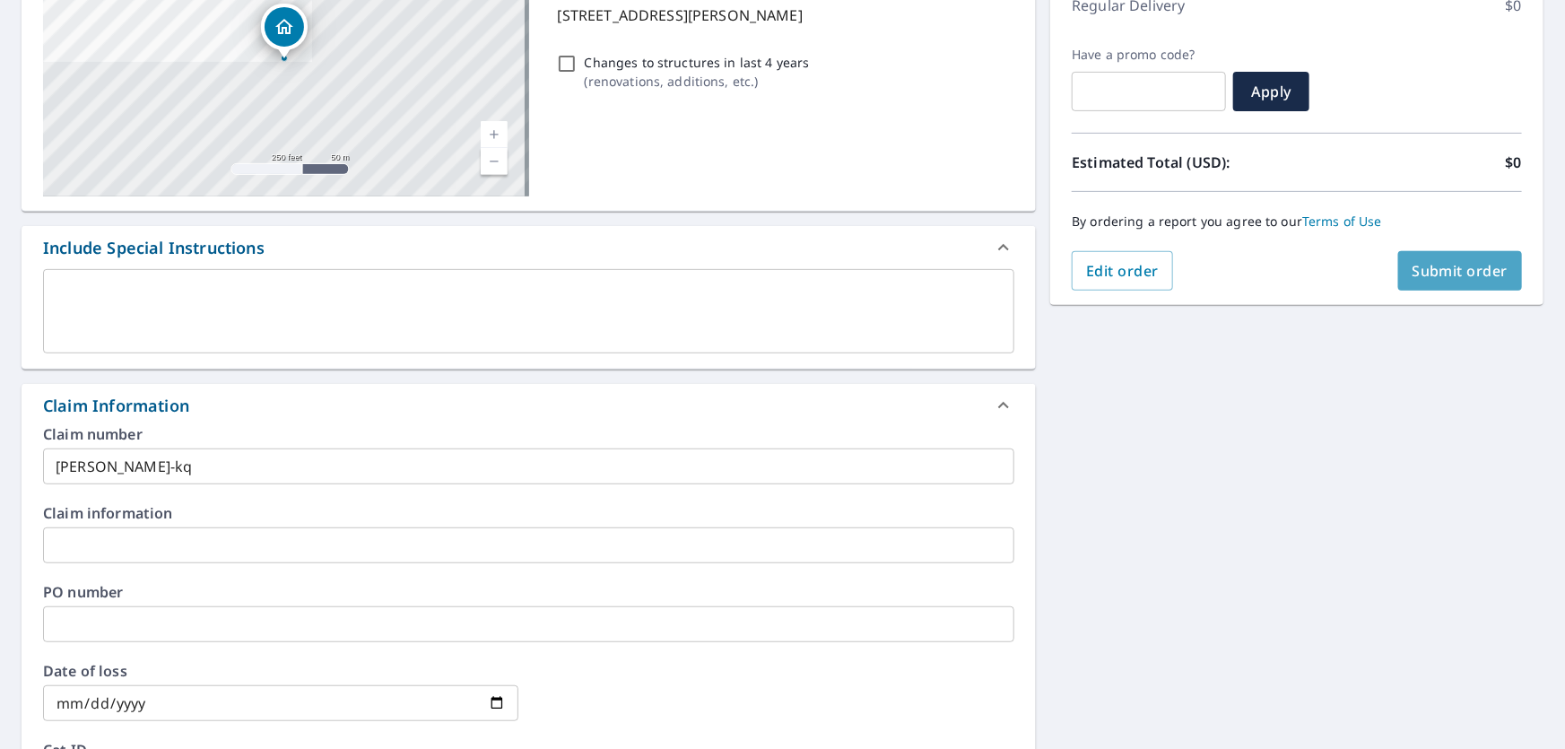
click at [1467, 261] on span "Submit order" at bounding box center [1460, 271] width 96 height 20
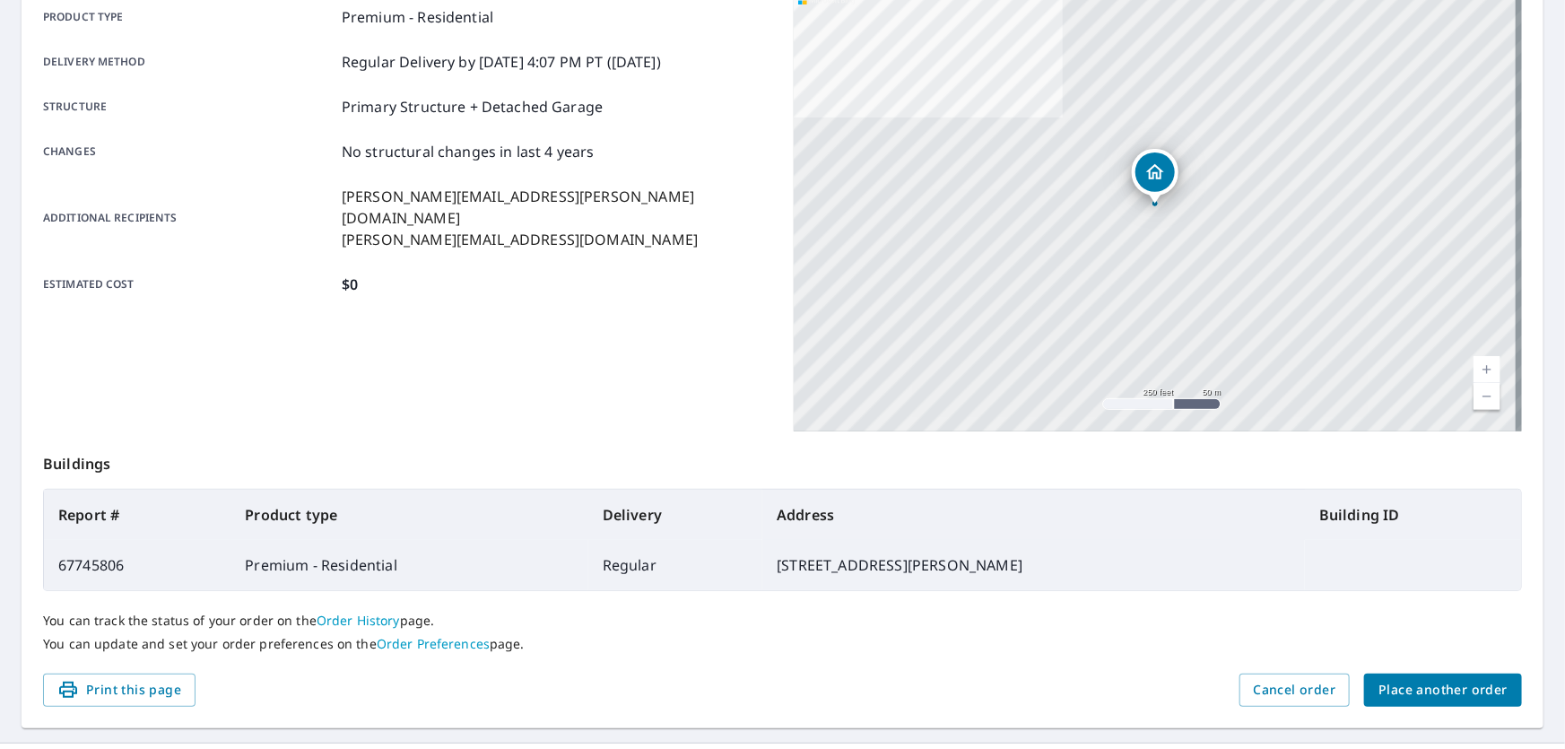
click at [1389, 682] on span "Place another order" at bounding box center [1442, 690] width 129 height 22
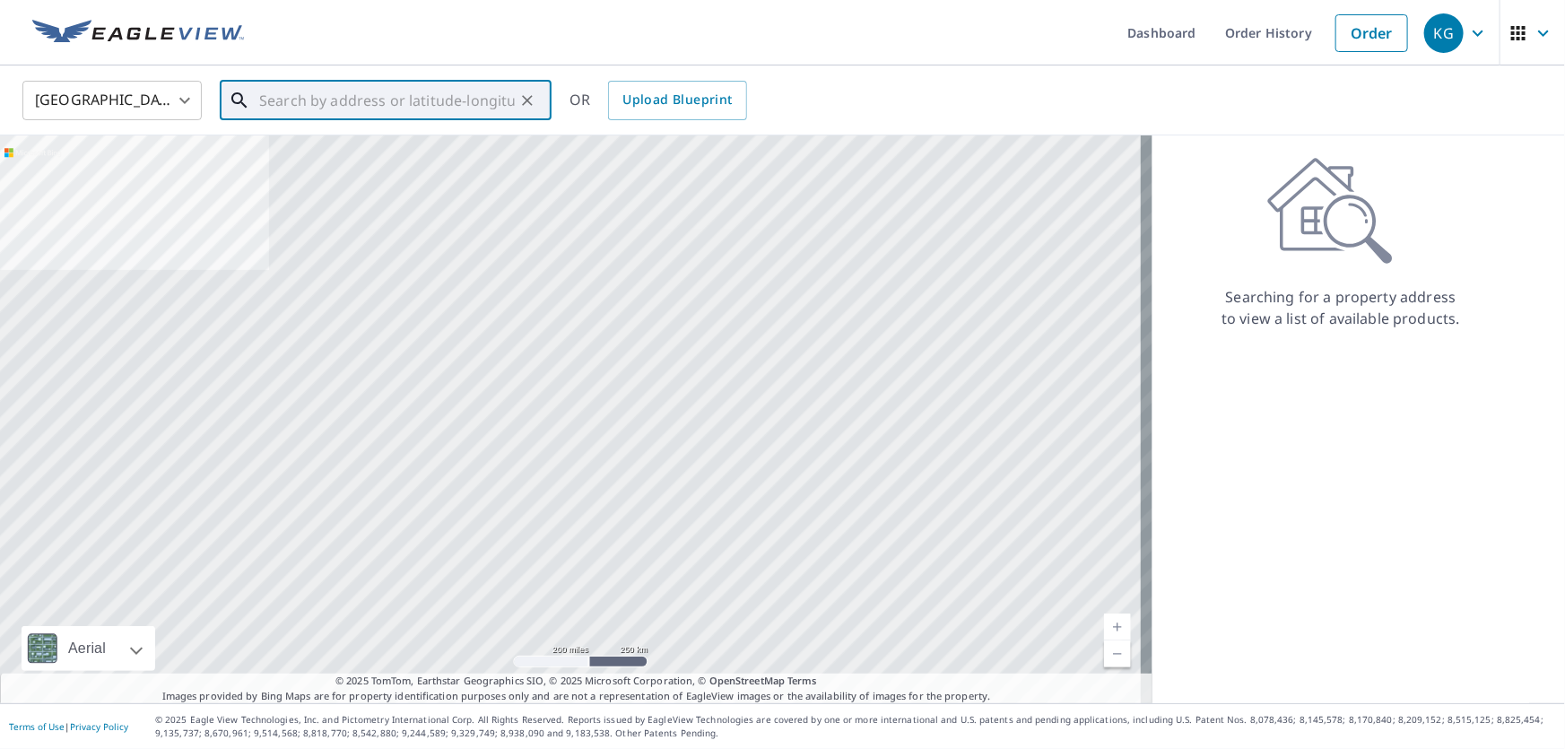
click at [342, 107] on input "text" at bounding box center [387, 100] width 256 height 50
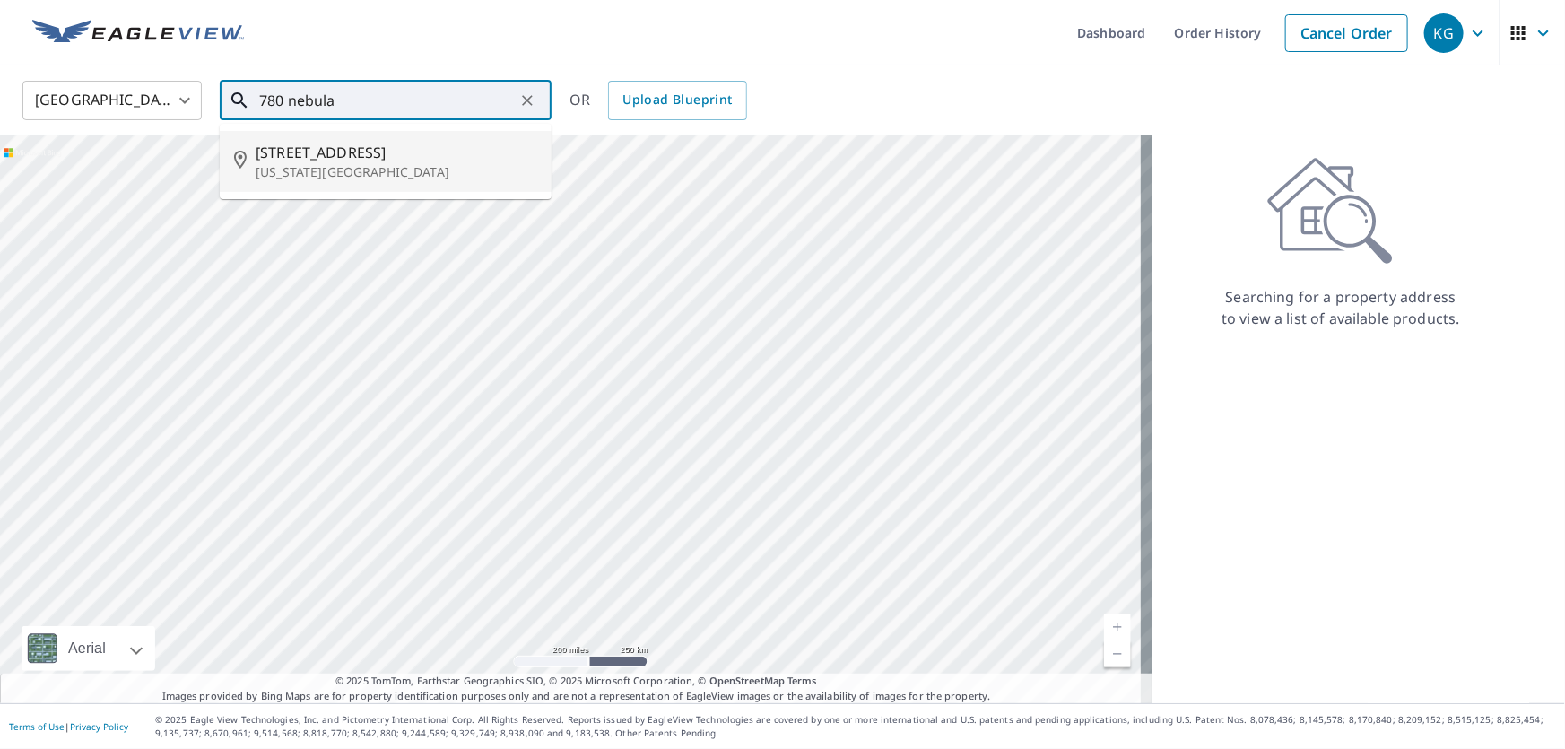
click at [338, 153] on span "[STREET_ADDRESS]" at bounding box center [397, 153] width 282 height 22
type input "[STREET_ADDRESS][US_STATE]"
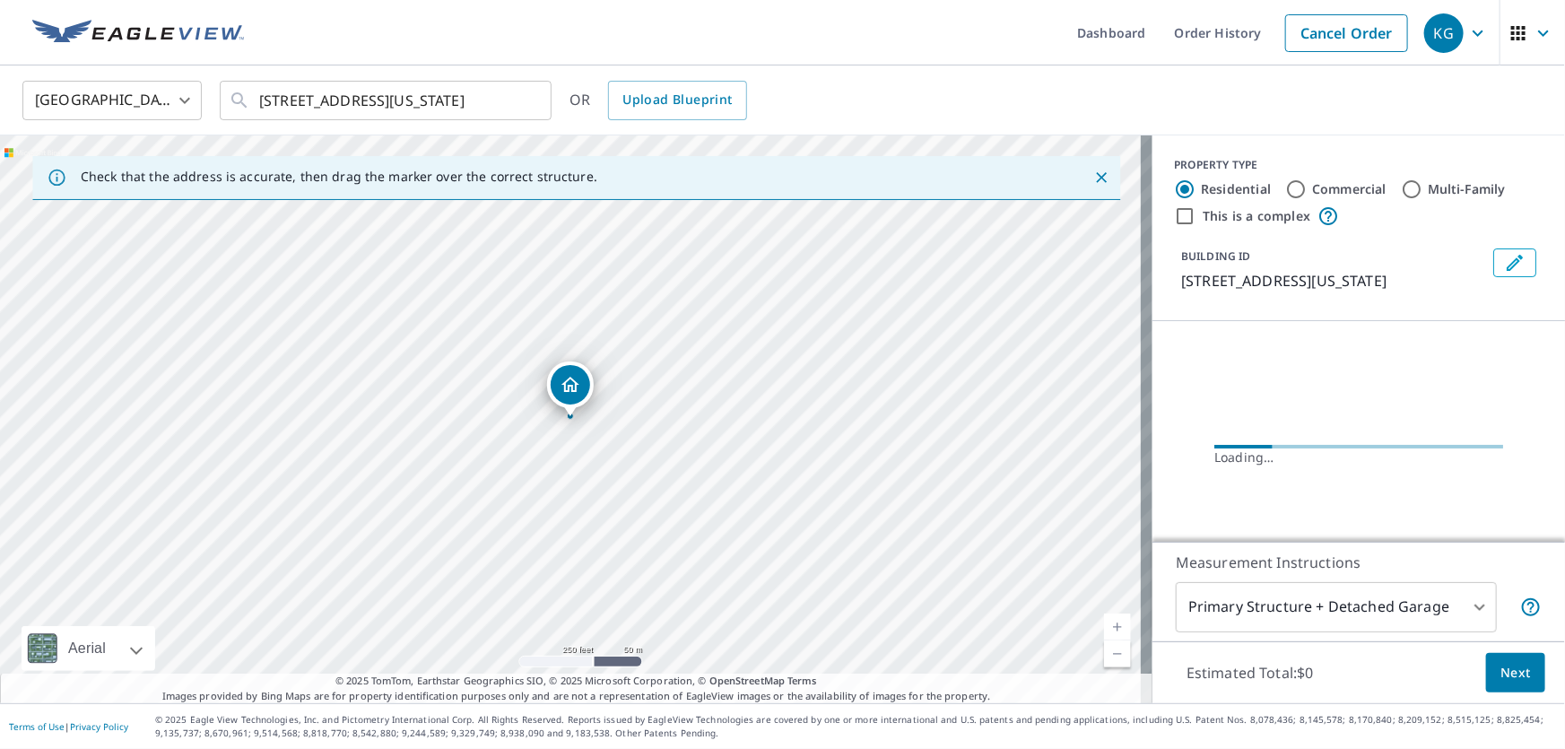
click at [1531, 680] on button "Next" at bounding box center [1515, 673] width 59 height 40
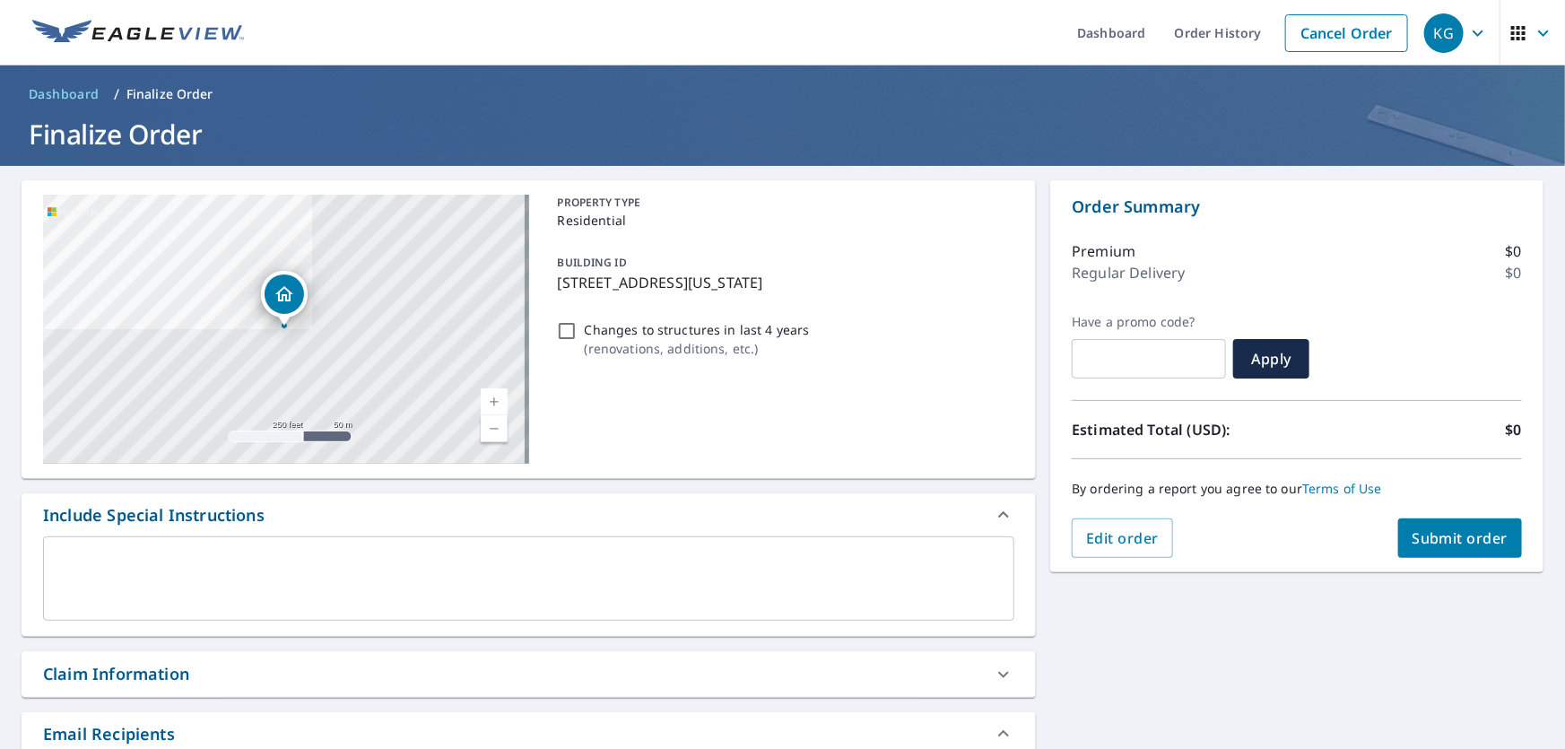
scroll to position [162, 0]
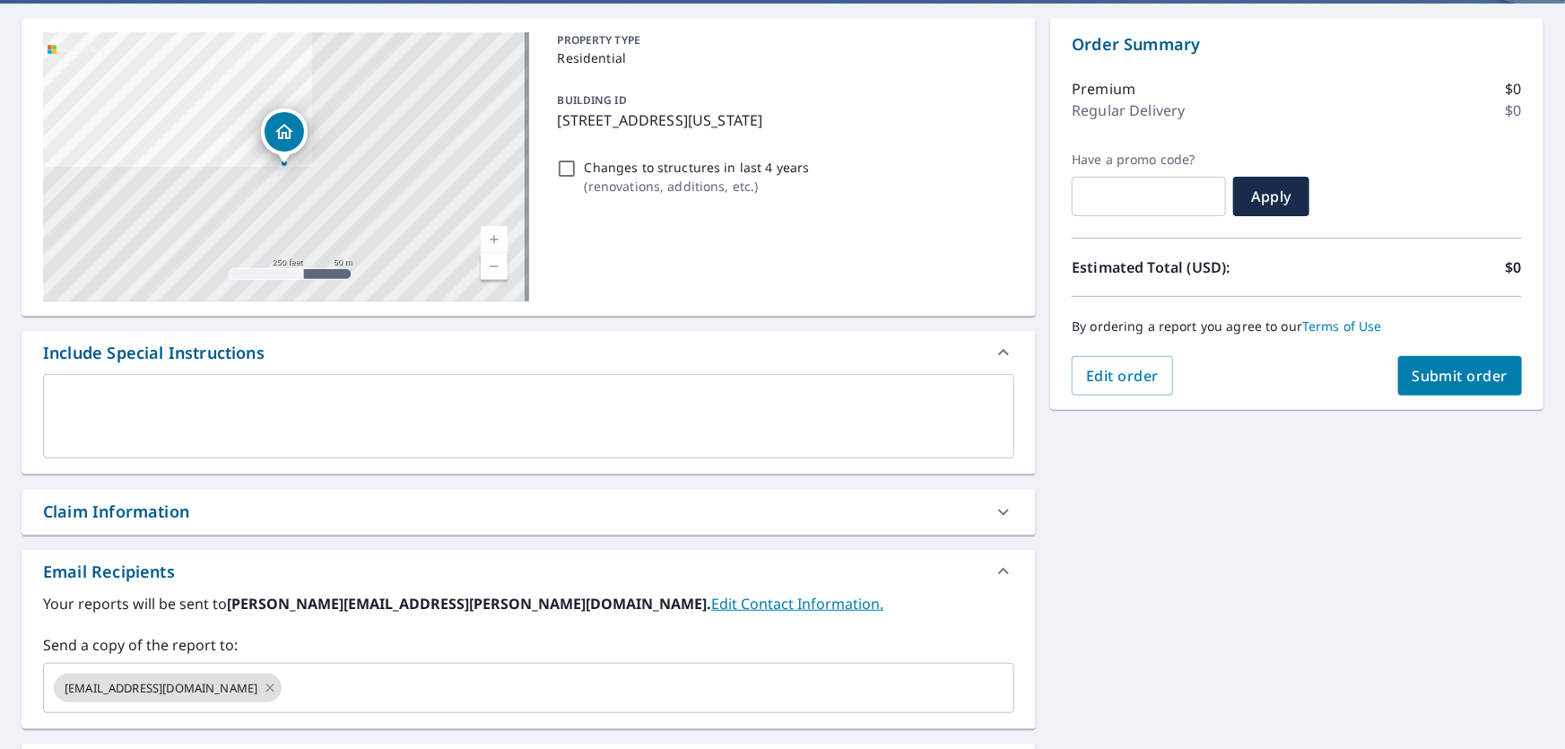
click at [143, 504] on div "Claim Information" at bounding box center [116, 511] width 146 height 24
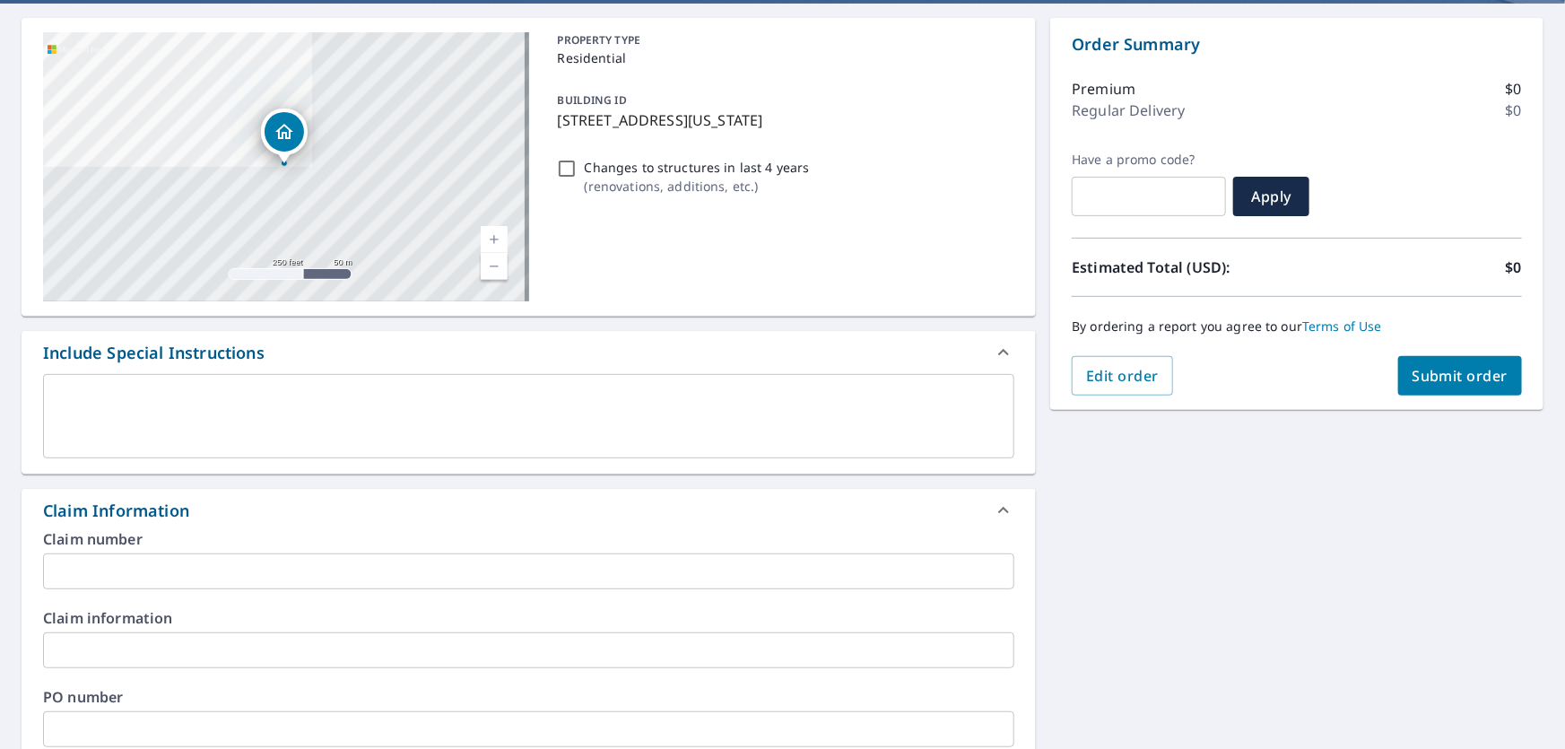
click at [159, 565] on input "text" at bounding box center [528, 571] width 971 height 36
click at [107, 575] on input "text" at bounding box center [528, 571] width 971 height 36
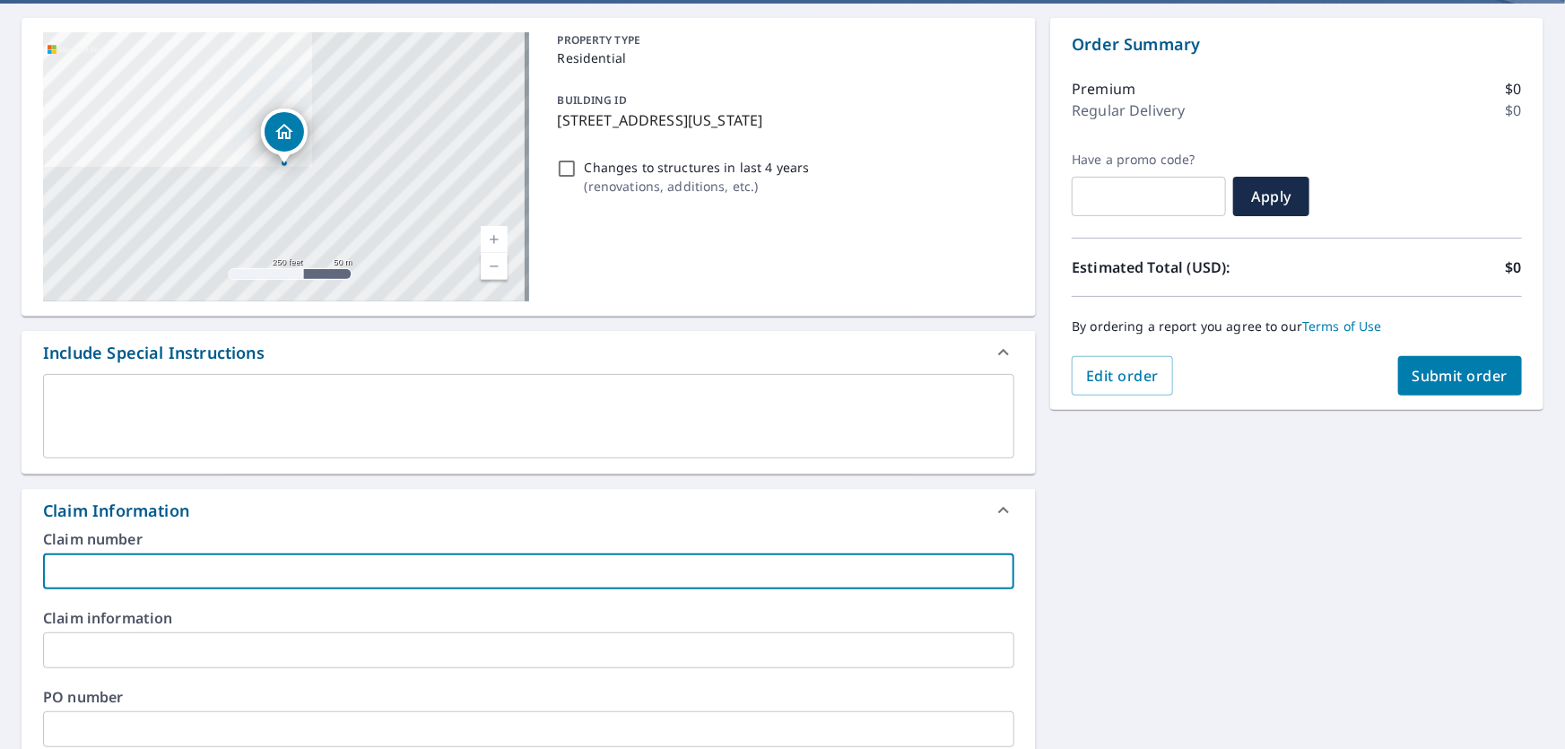
paste input "[EMAIL_ADDRESS][DOMAIN_NAME]"
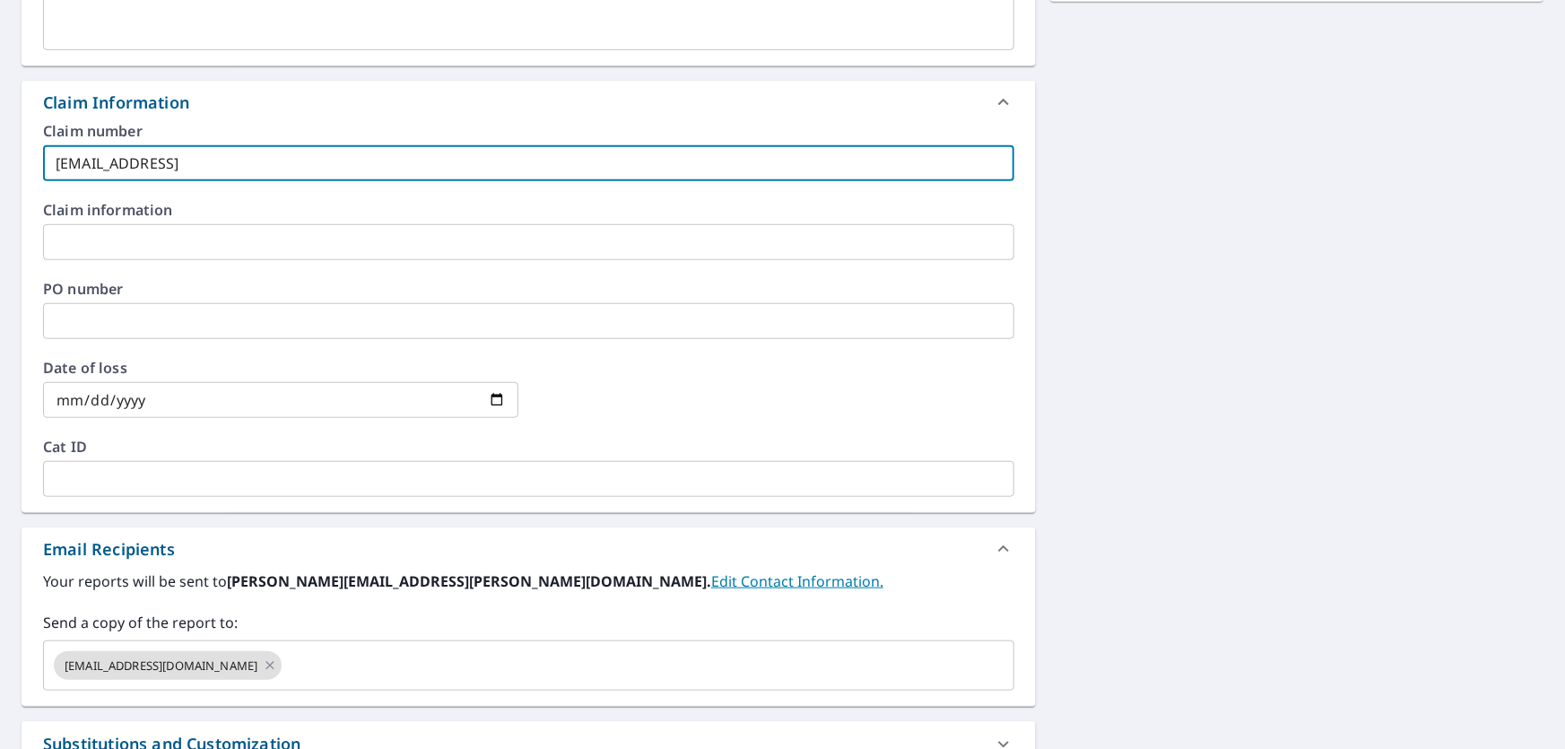
scroll to position [734, 0]
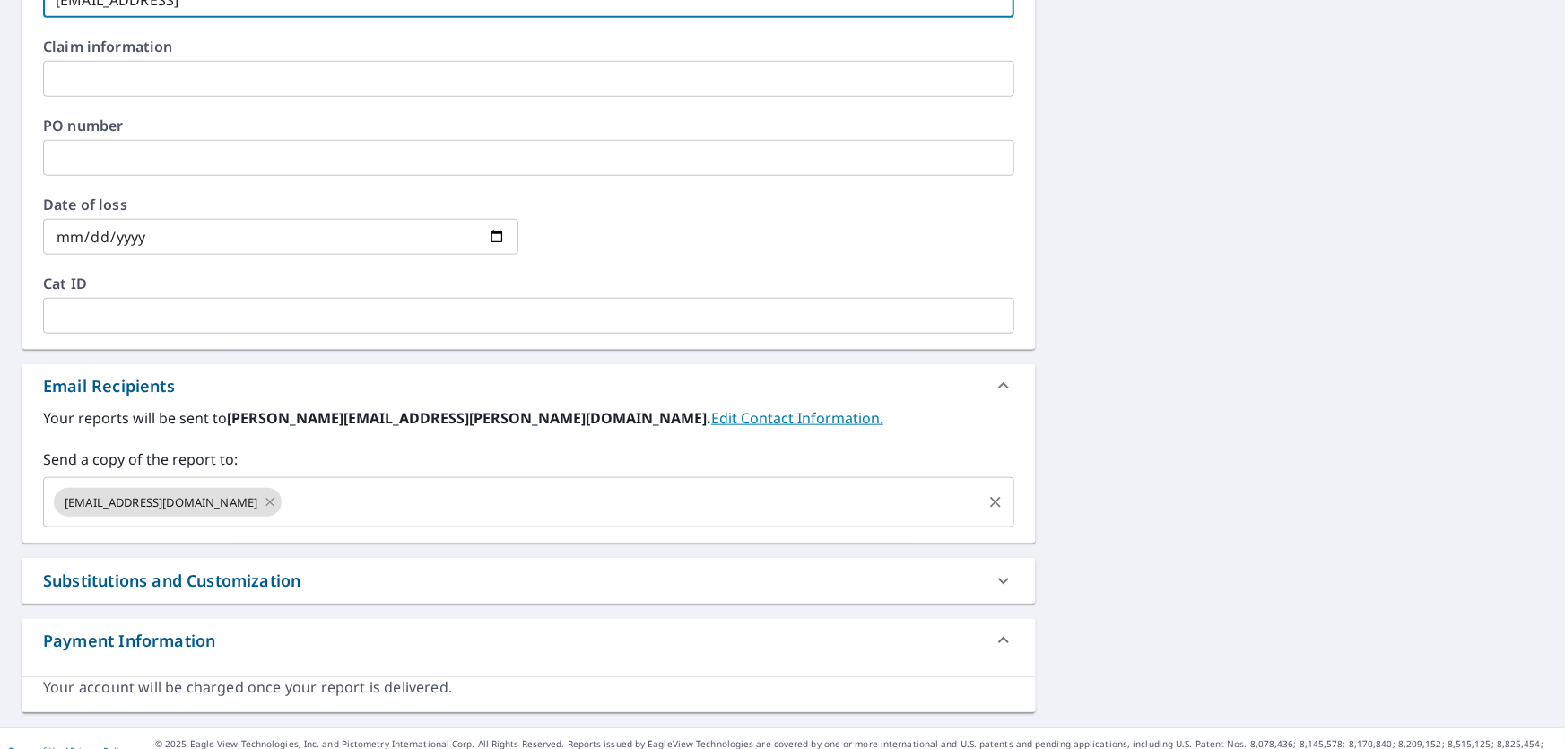
click at [263, 495] on icon at bounding box center [270, 502] width 14 height 20
type input "[EMAIL_ADDRESS]"
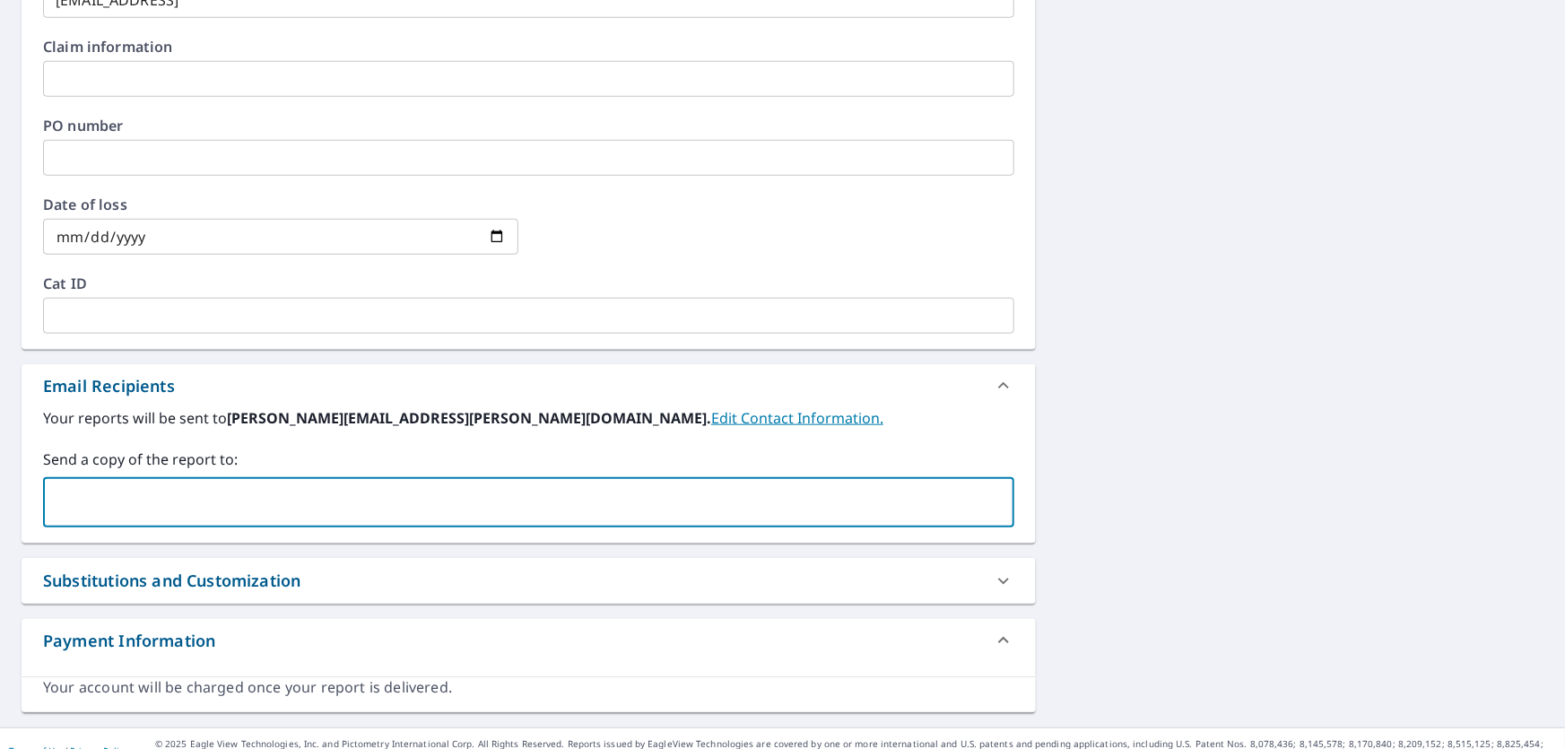
click at [214, 508] on input "text" at bounding box center [515, 502] width 928 height 34
paste input "[EMAIL_ADDRESS][DOMAIN_NAME]"
type input "[EMAIL_ADDRESS][DOMAIN_NAME]"
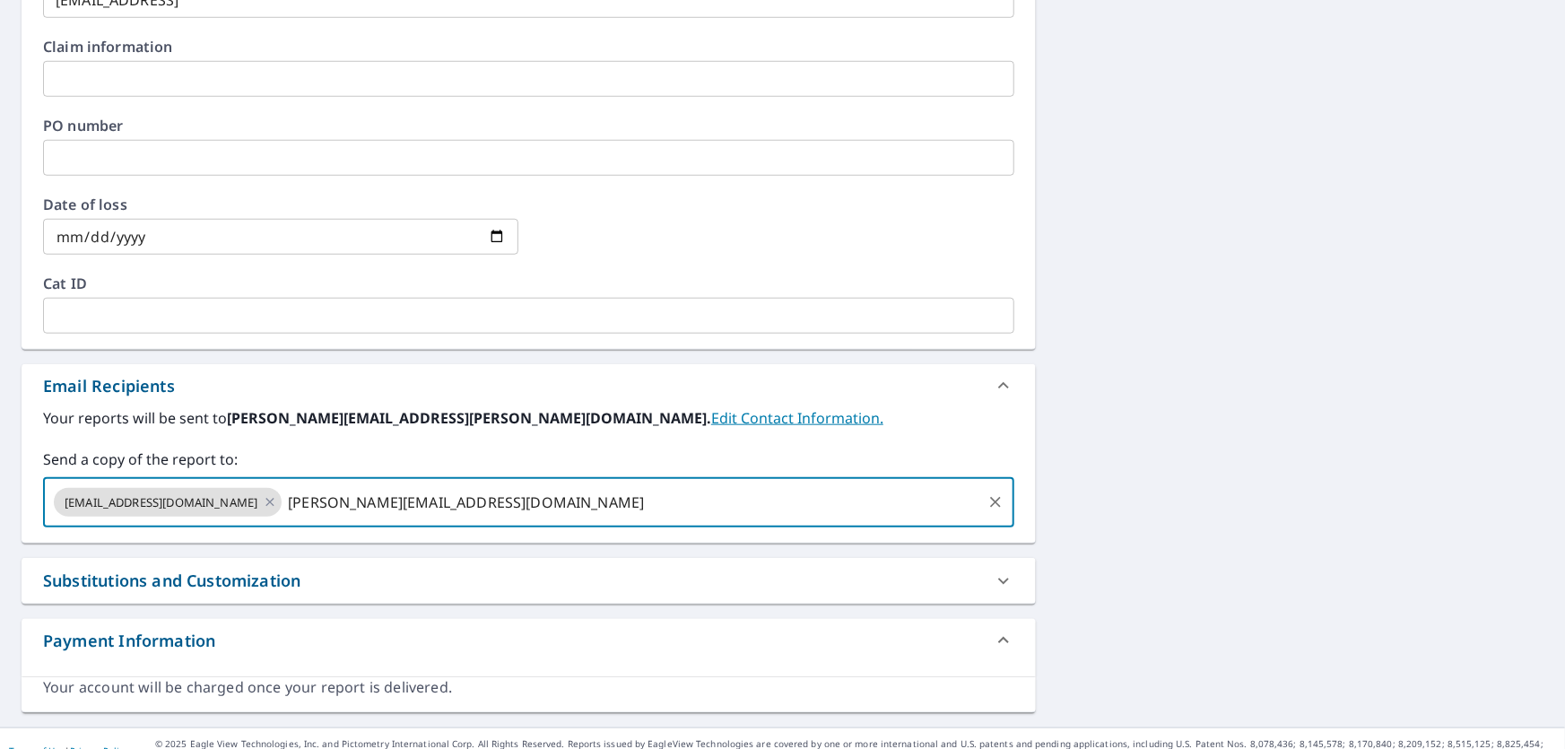
type input "[PERSON_NAME][EMAIL_ADDRESS][DOMAIN_NAME]"
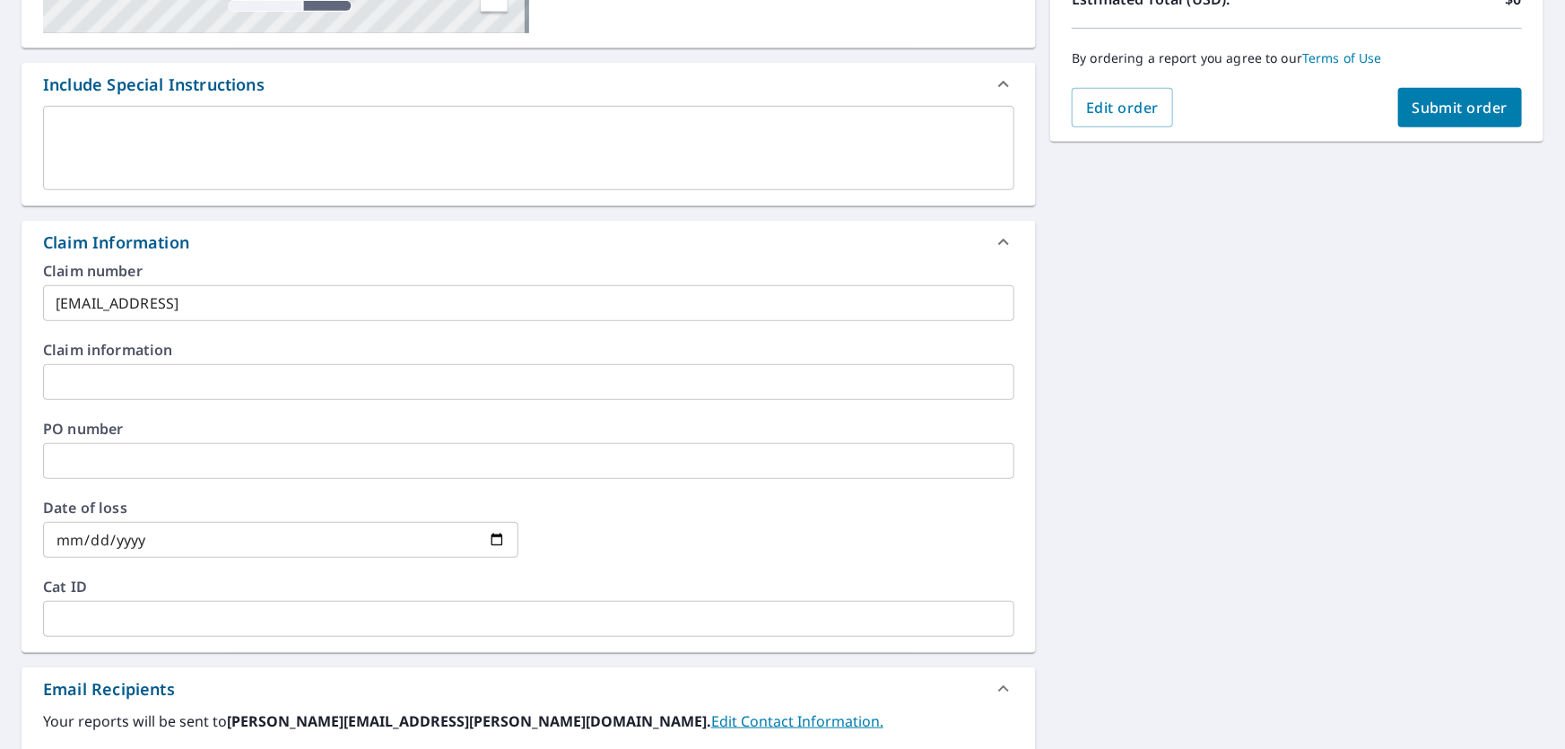
scroll to position [186, 0]
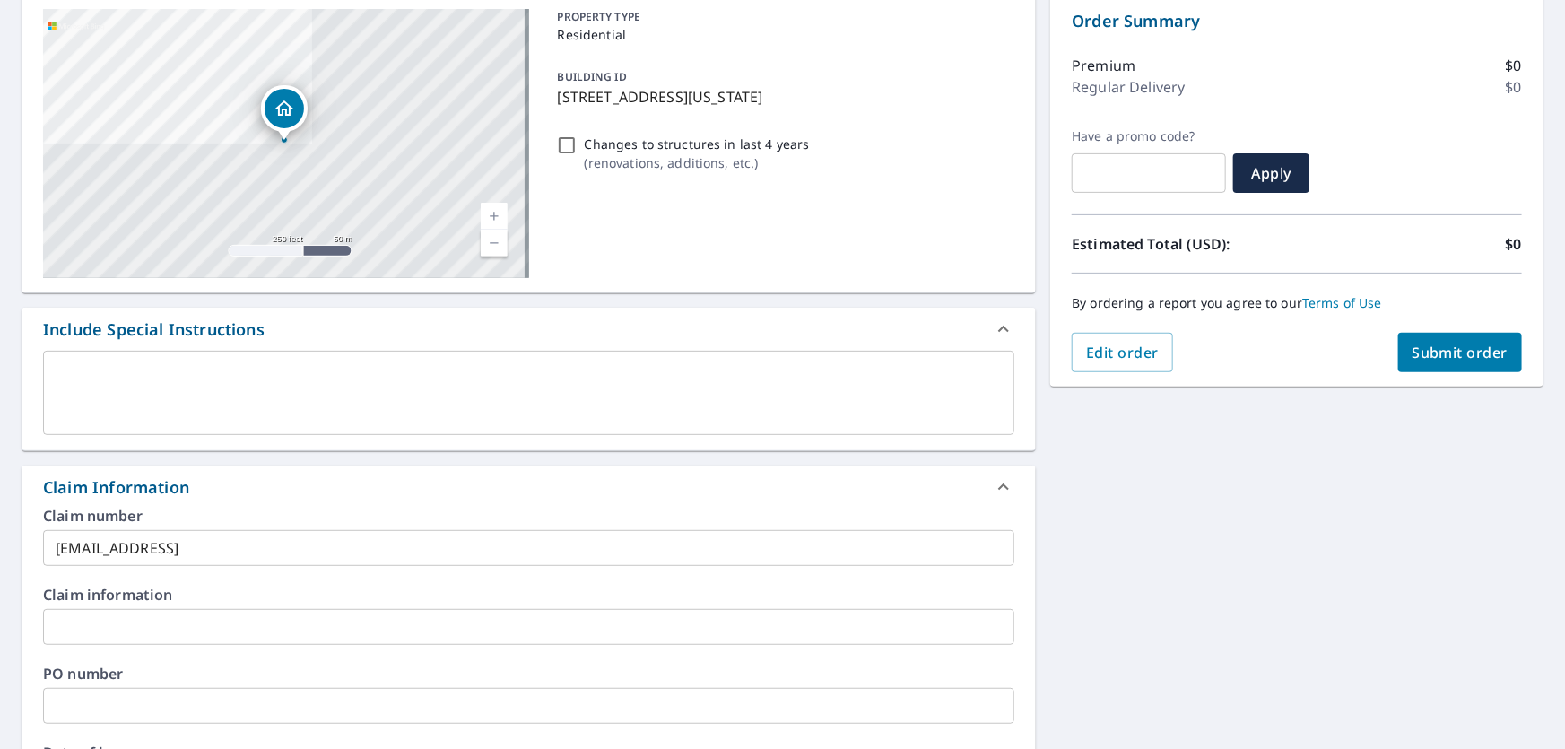
click at [1430, 344] on span "Submit order" at bounding box center [1460, 353] width 96 height 20
